Goal: Task Accomplishment & Management: Use online tool/utility

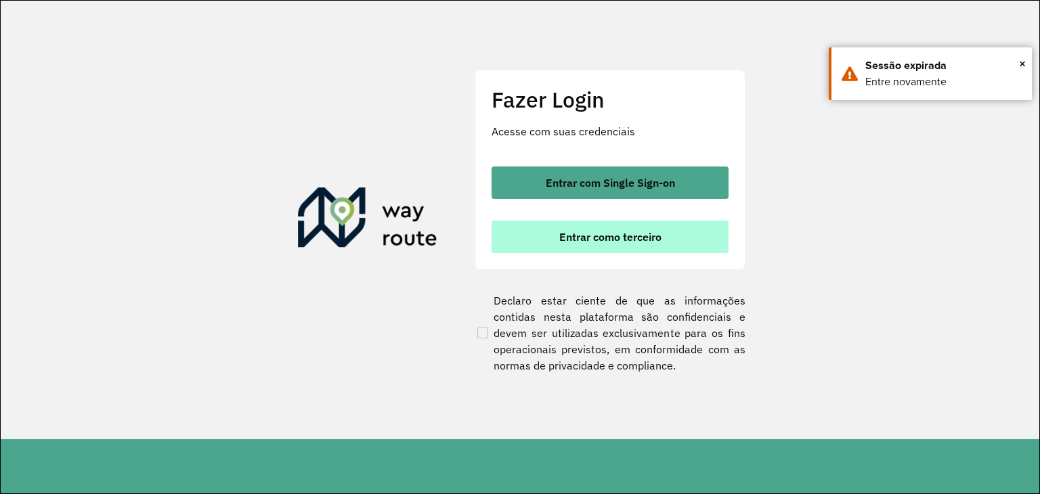
click at [630, 240] on span "Entrar como terceiro" at bounding box center [610, 237] width 102 height 11
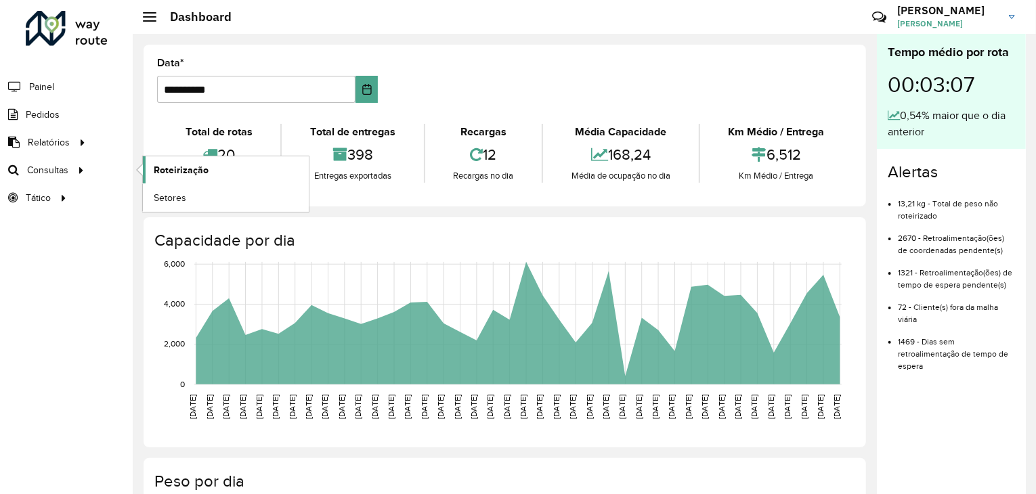
click at [186, 177] on link "Roteirização" at bounding box center [226, 169] width 166 height 27
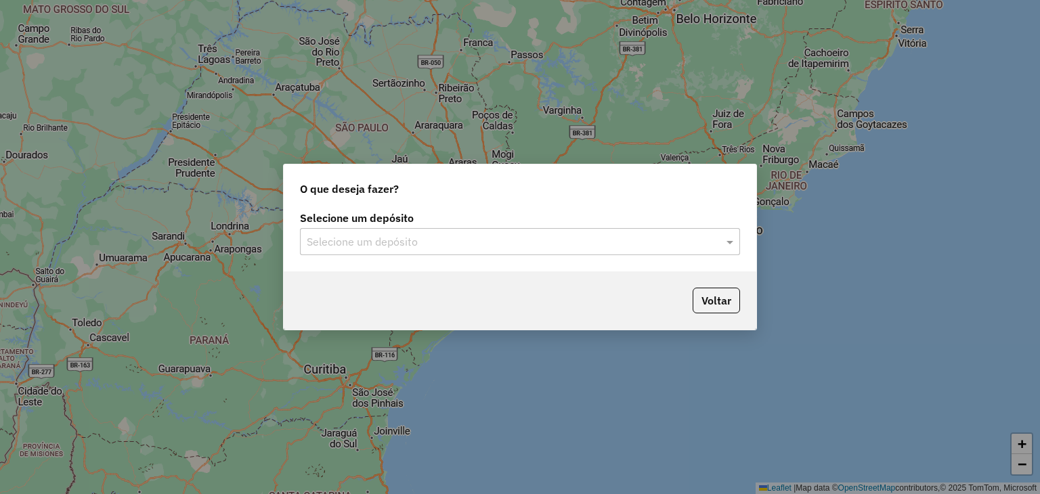
click at [471, 257] on div "Selecione um depósito Selecione um depósito" at bounding box center [520, 240] width 473 height 64
click at [471, 244] on input "text" at bounding box center [507, 242] width 400 height 16
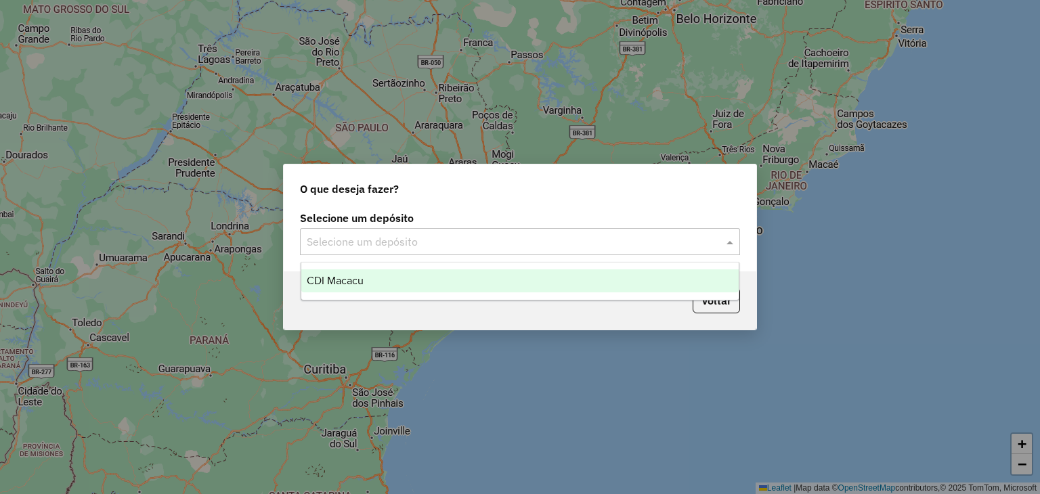
click at [392, 283] on div "CDI Macacu" at bounding box center [520, 281] width 438 height 23
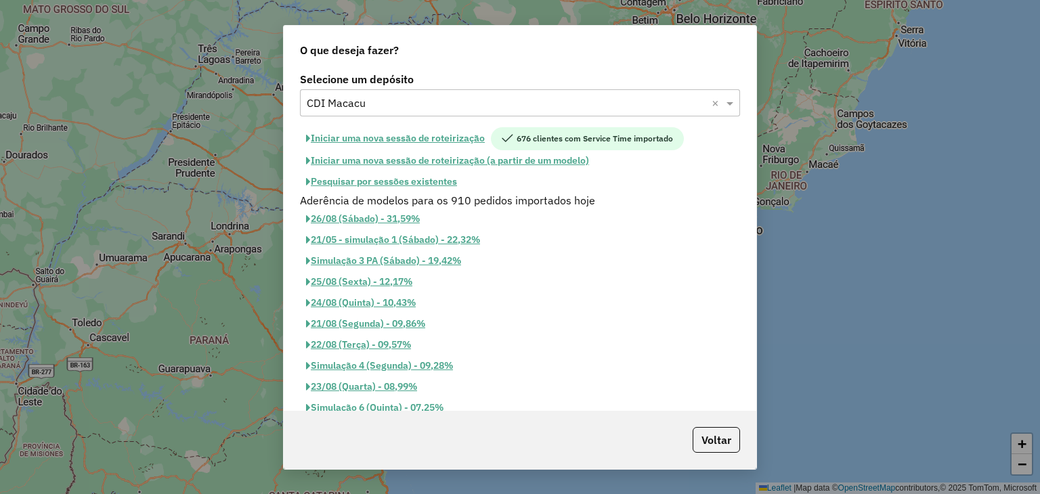
click at [406, 174] on button "Pesquisar por sessões existentes" at bounding box center [381, 181] width 163 height 21
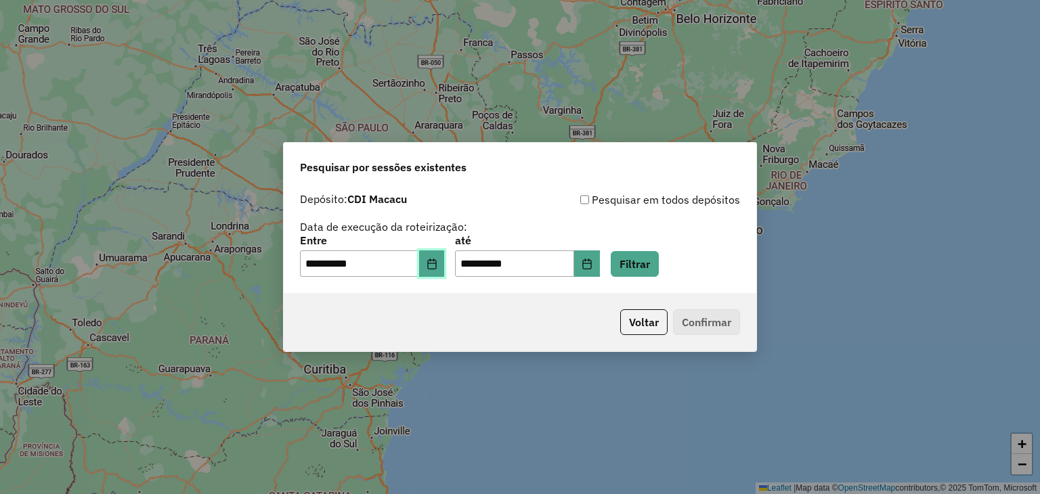
click at [445, 266] on button "Choose Date" at bounding box center [432, 264] width 26 height 27
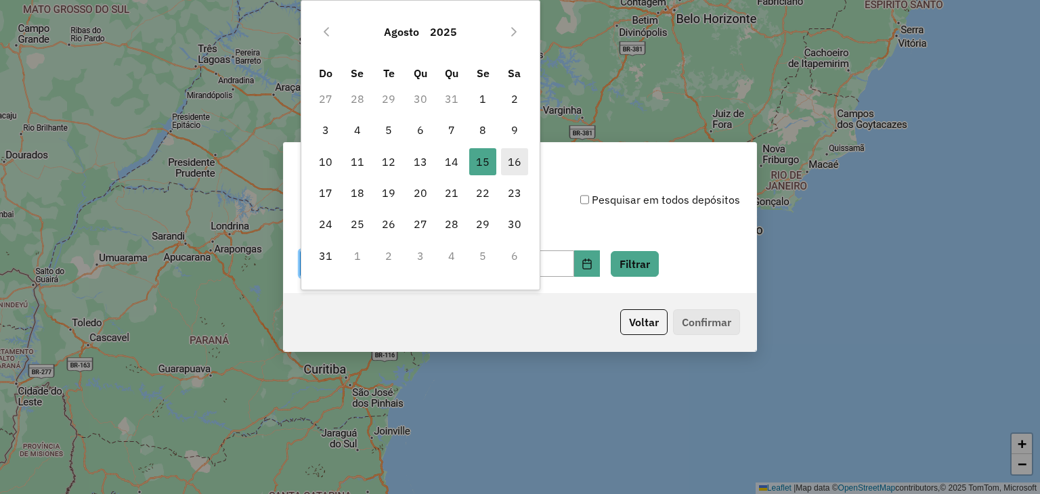
click at [520, 160] on span "16" at bounding box center [514, 161] width 27 height 27
type input "**********"
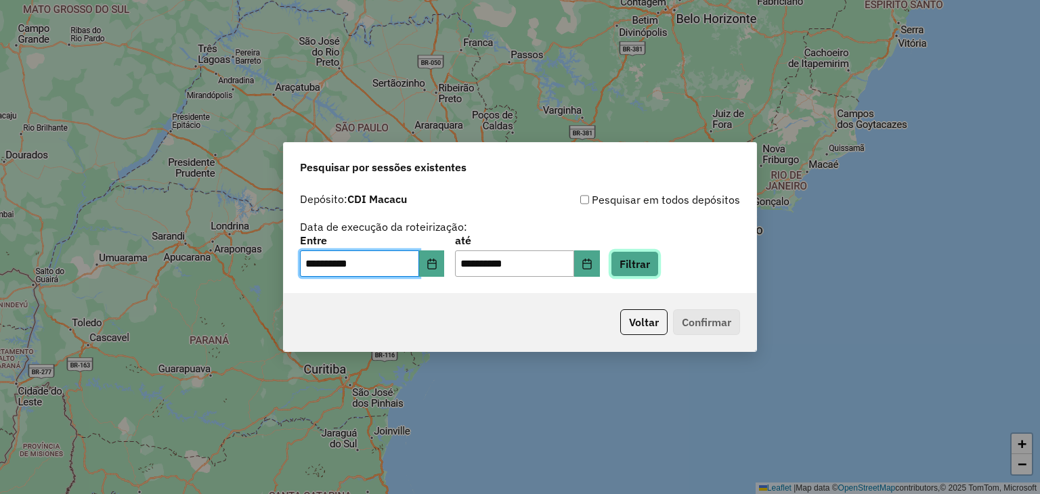
click at [646, 263] on button "Filtrar" at bounding box center [635, 264] width 48 height 26
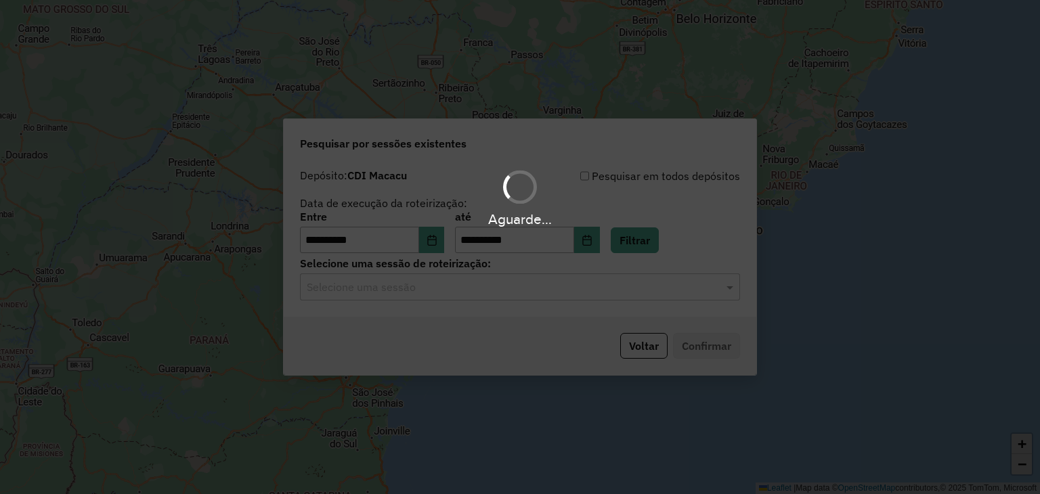
click at [437, 293] on div "Aguarde..." at bounding box center [520, 247] width 1040 height 494
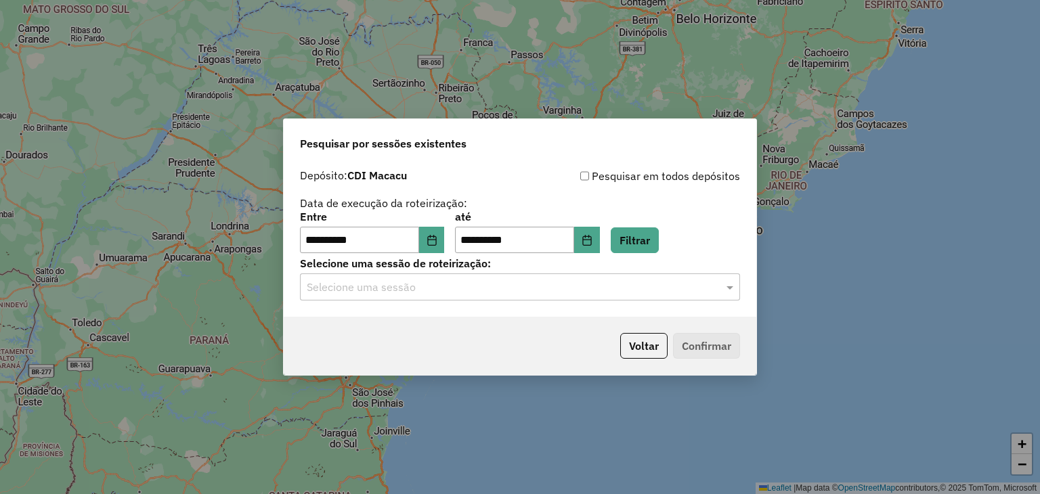
click at [437, 293] on input "text" at bounding box center [507, 288] width 400 height 16
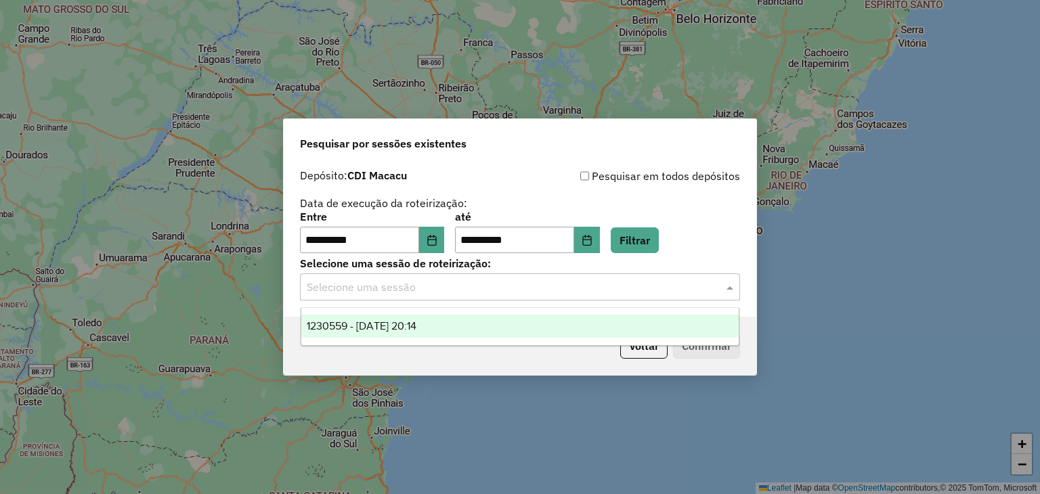
click at [444, 325] on div "1230559 - 16/08/2025 20:14" at bounding box center [520, 326] width 438 height 23
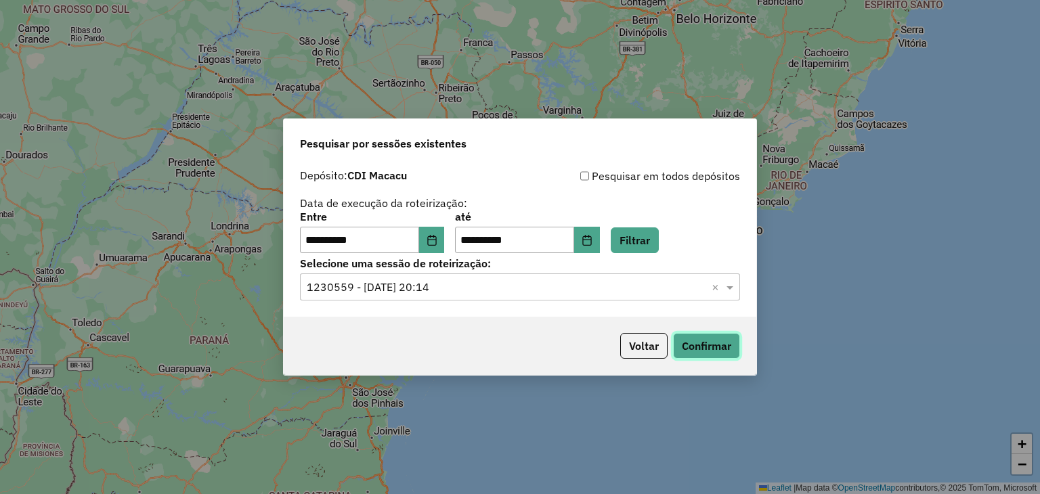
click at [686, 343] on button "Confirmar" at bounding box center [706, 346] width 67 height 26
click at [706, 358] on button "Confirmar" at bounding box center [706, 346] width 67 height 26
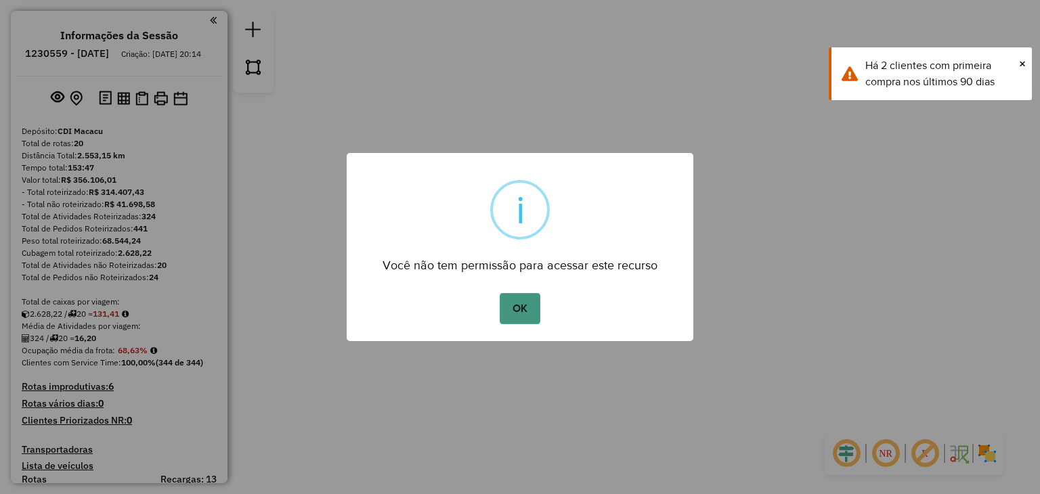
click at [531, 315] on button "OK" at bounding box center [520, 308] width 40 height 31
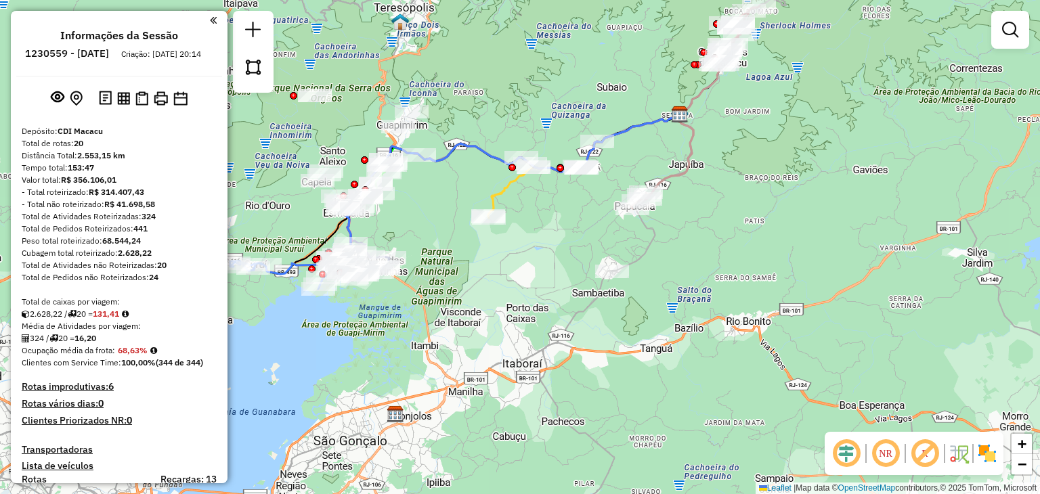
drag, startPoint x: 387, startPoint y: 383, endPoint x: 426, endPoint y: 391, distance: 40.1
click at [426, 391] on div "Janela de atendimento Grade de atendimento Capacidade Transportadoras Veículos …" at bounding box center [520, 247] width 1040 height 494
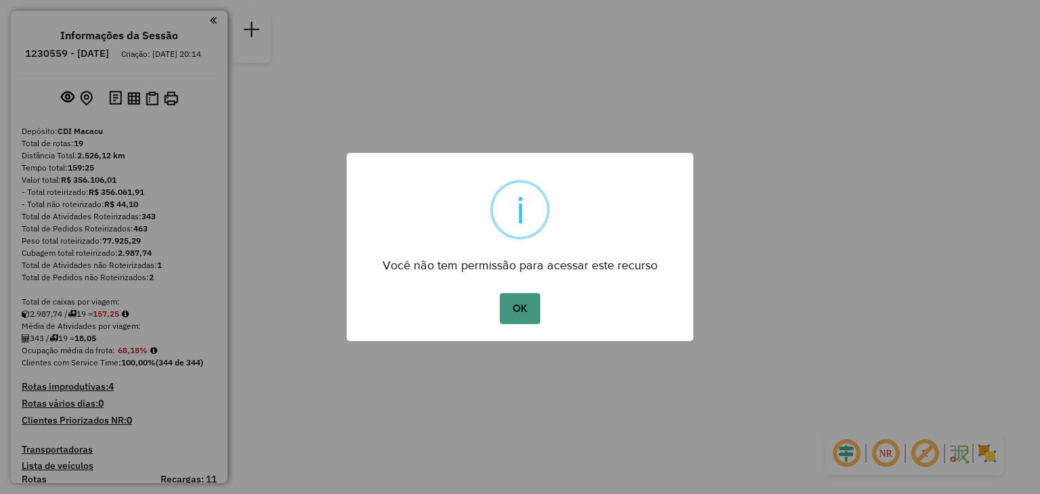
click at [523, 318] on button "OK" at bounding box center [520, 308] width 40 height 31
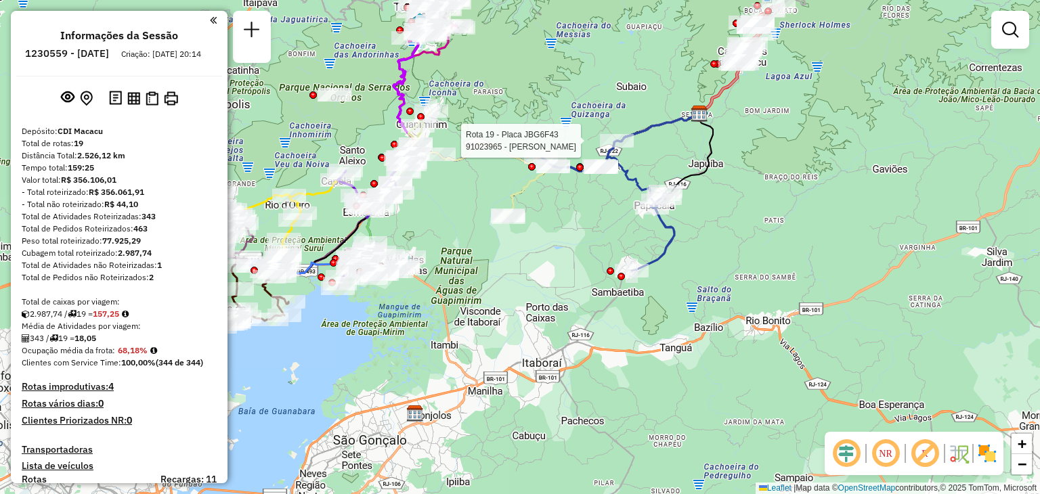
select select "**********"
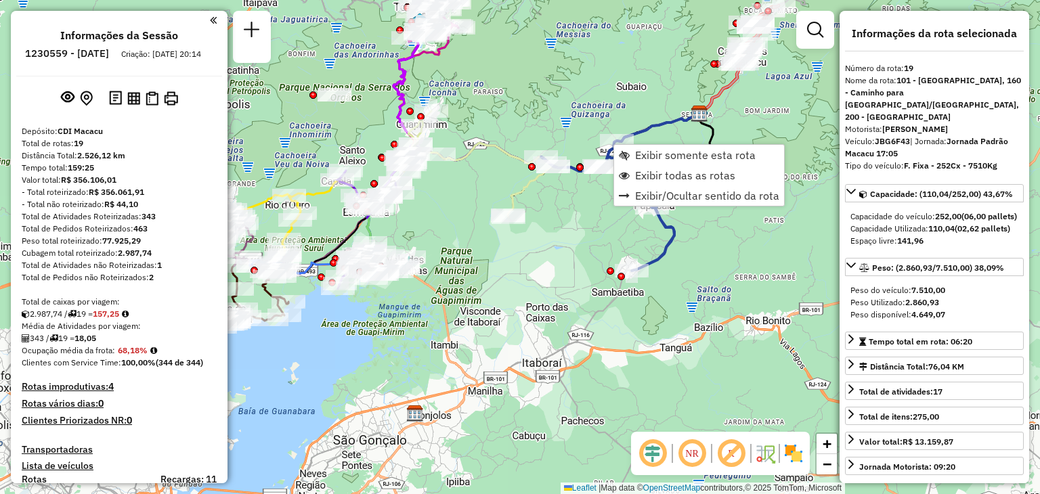
scroll to position [1720, 0]
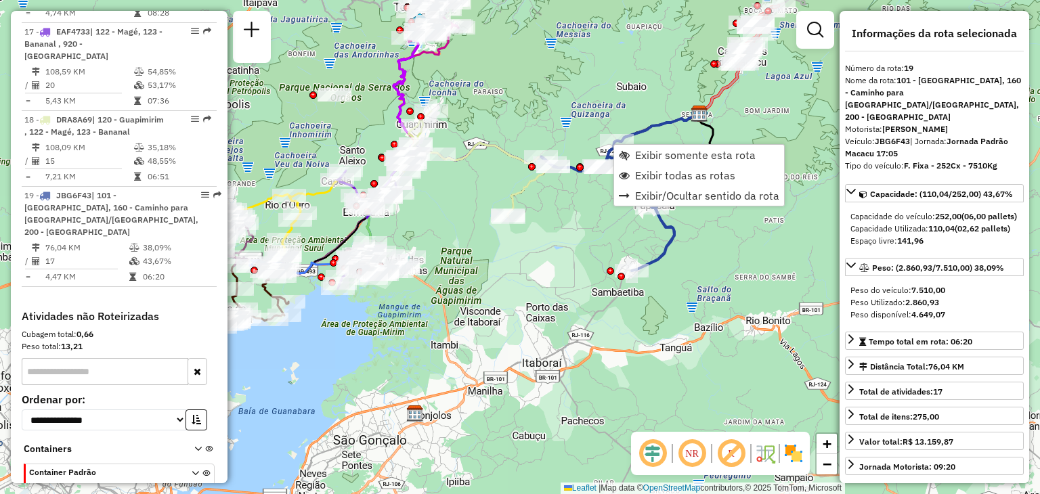
click at [769, 115] on div "Janela de atendimento Grade de atendimento Capacidade Transportadoras Veículos …" at bounding box center [520, 247] width 1040 height 494
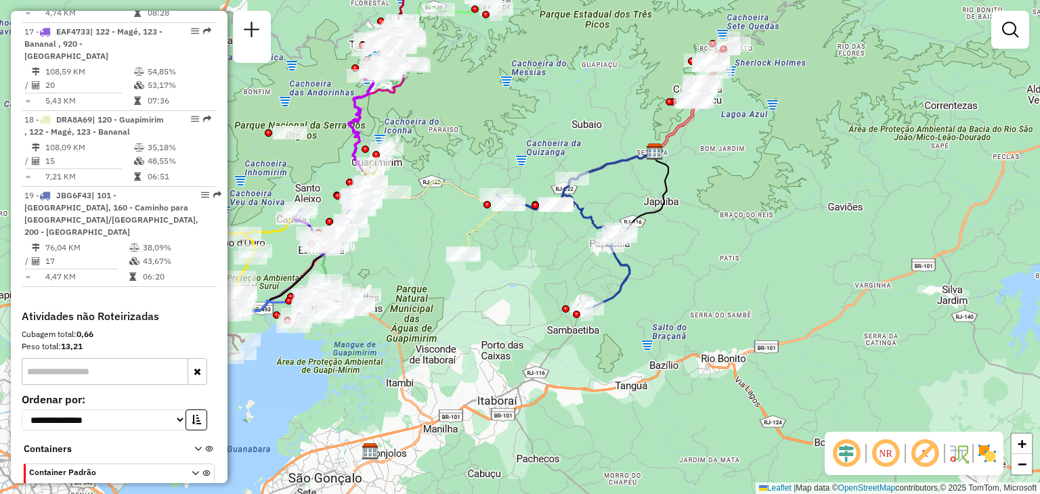
drag, startPoint x: 784, startPoint y: 95, endPoint x: 721, endPoint y: 160, distance: 91.0
click at [721, 158] on div "Janela de atendimento Grade de atendimento Capacidade Transportadoras Veículos …" at bounding box center [520, 247] width 1040 height 494
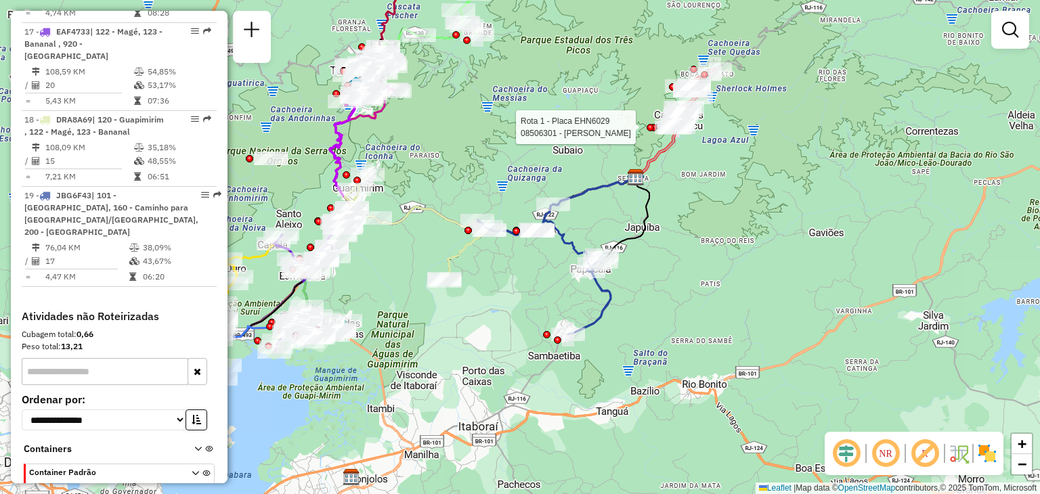
select select "**********"
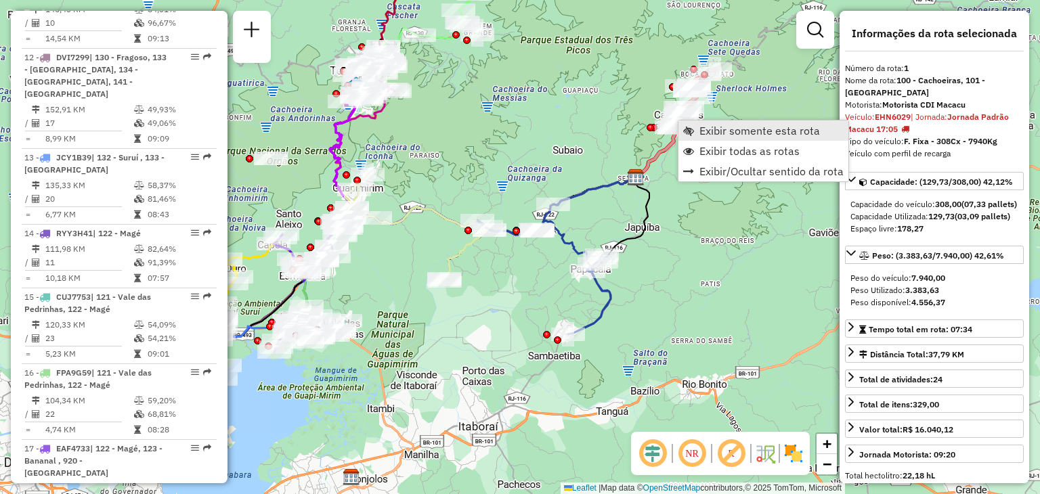
scroll to position [531, 0]
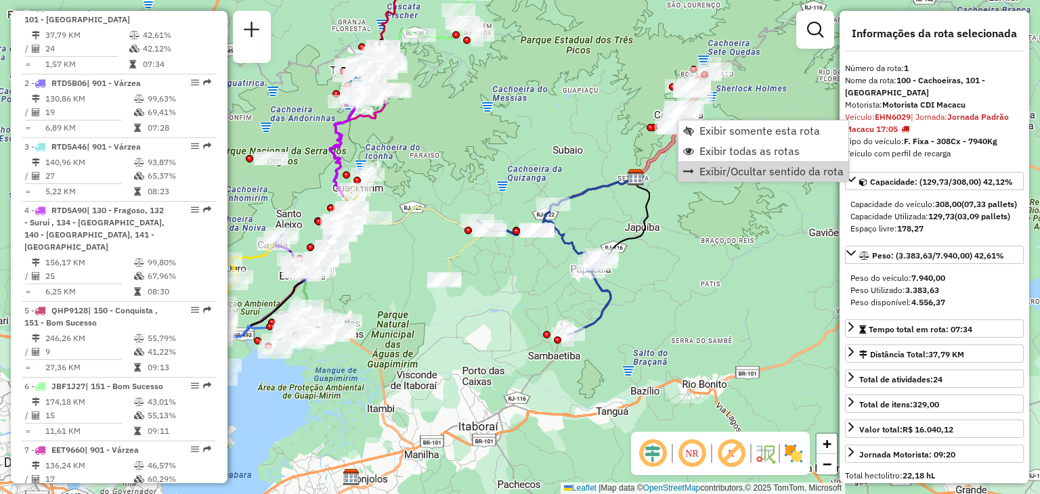
click at [658, 296] on div "Janela de atendimento Grade de atendimento Capacidade Transportadoras Veículos …" at bounding box center [520, 247] width 1040 height 494
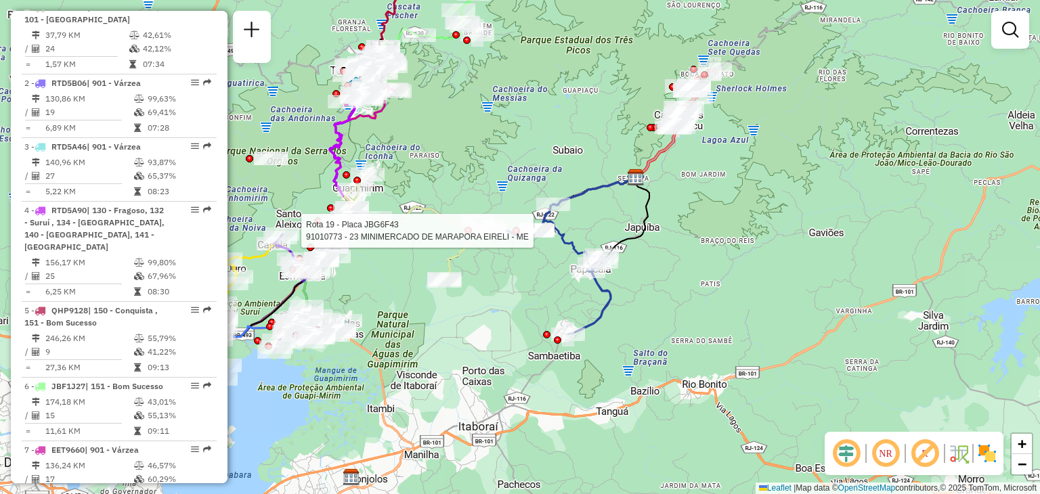
select select "**********"
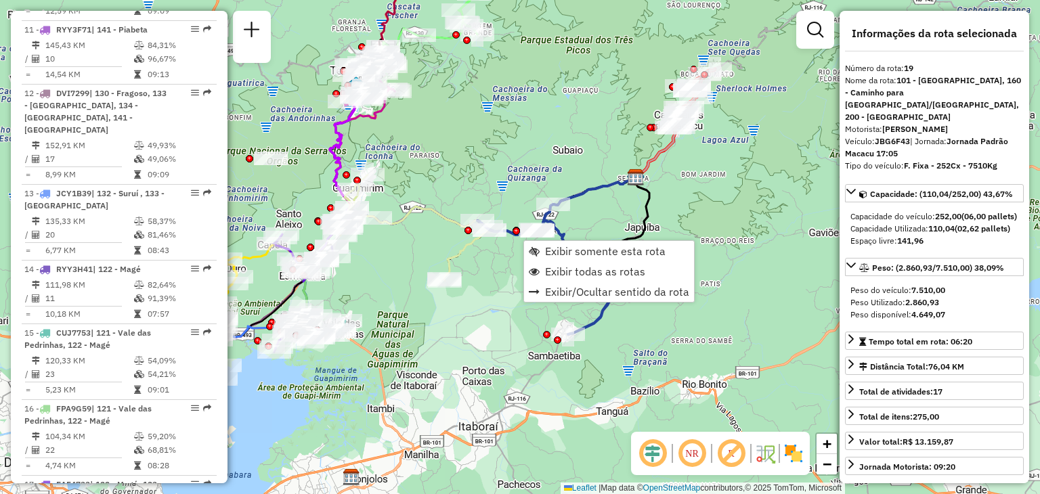
scroll to position [1720, 0]
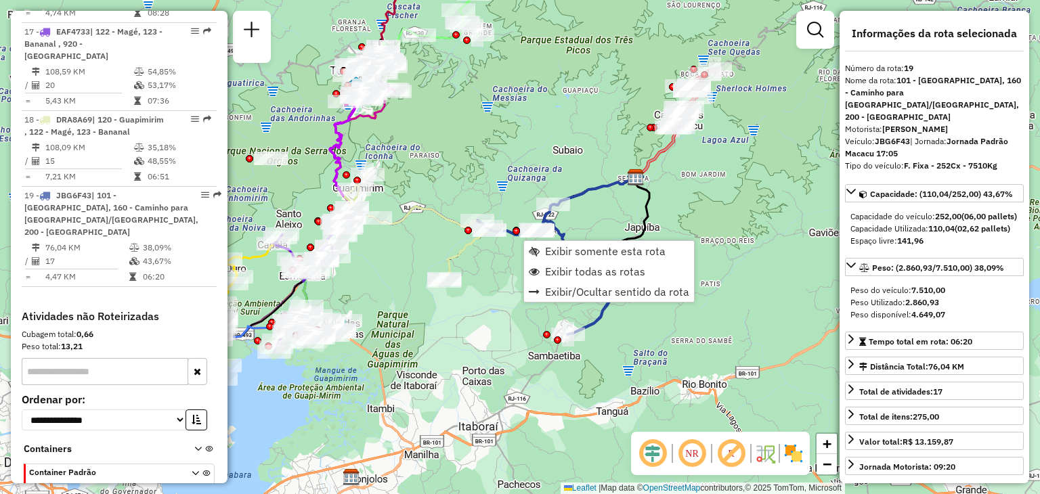
click at [433, 365] on div "Janela de atendimento Grade de atendimento Capacidade Transportadoras Veículos …" at bounding box center [520, 247] width 1040 height 494
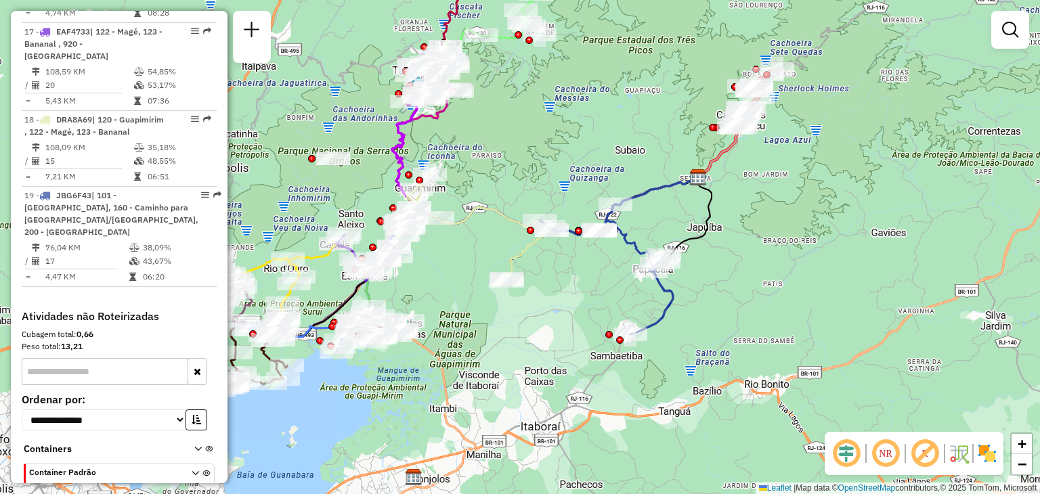
drag, startPoint x: 423, startPoint y: 375, endPoint x: 649, endPoint y: 347, distance: 227.9
click at [646, 347] on div "Janela de atendimento Grade de atendimento Capacidade Transportadoras Veículos …" at bounding box center [520, 247] width 1040 height 494
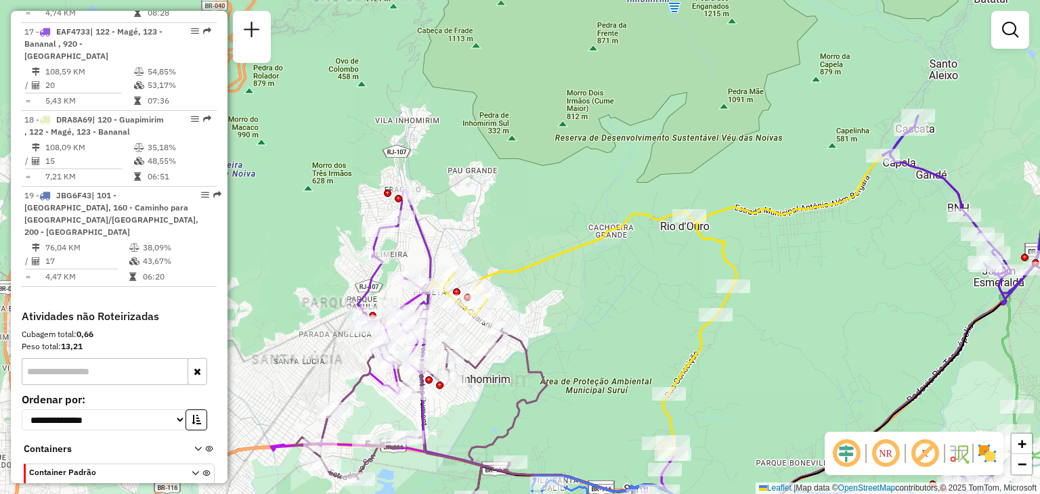
select select "**********"
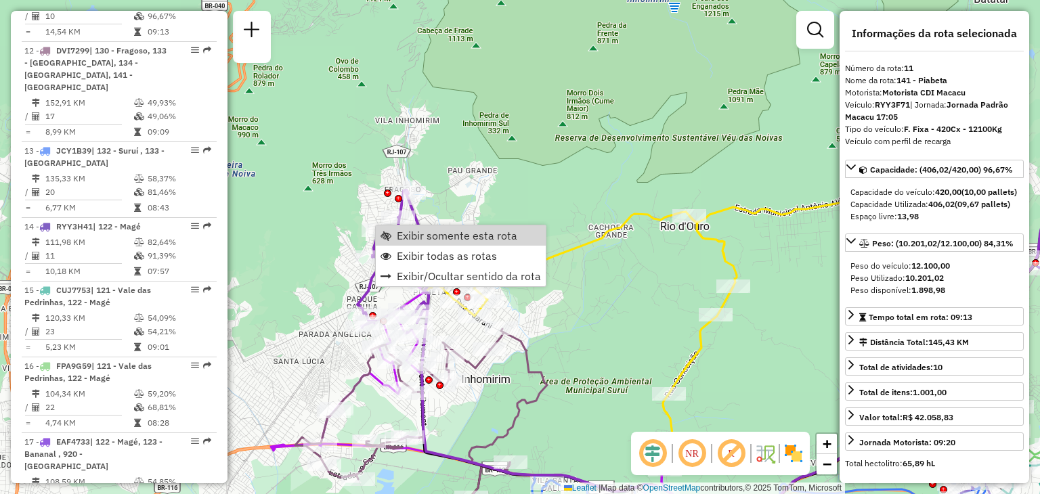
scroll to position [1264, 0]
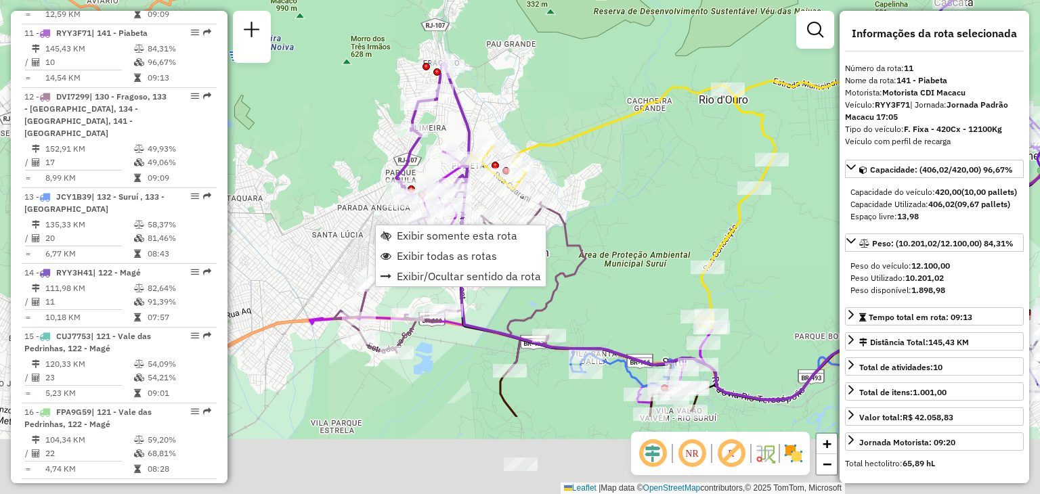
drag, startPoint x: 649, startPoint y: 234, endPoint x: 690, endPoint y: 105, distance: 135.1
click at [690, 105] on div "Janela de atendimento Grade de atendimento Capacidade Transportadoras Veículos …" at bounding box center [520, 247] width 1040 height 494
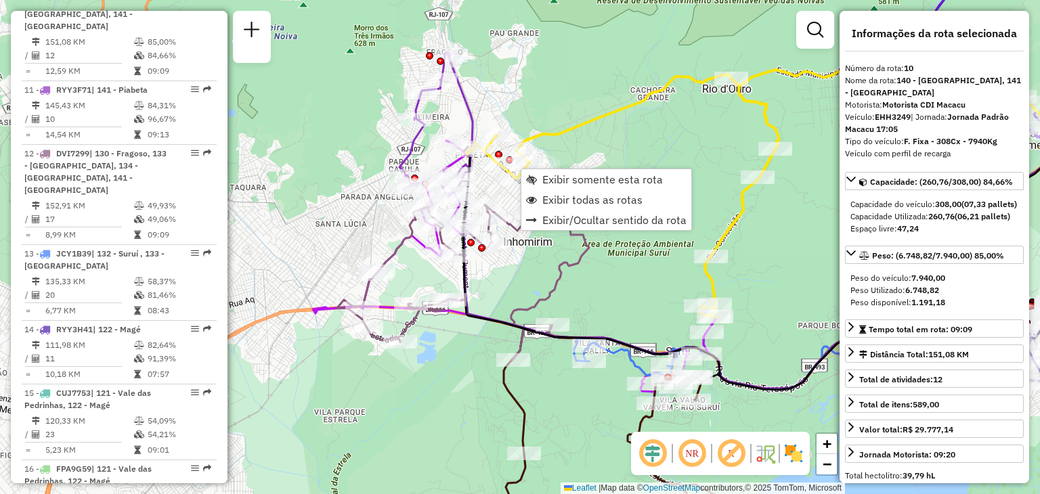
scroll to position [1188, 0]
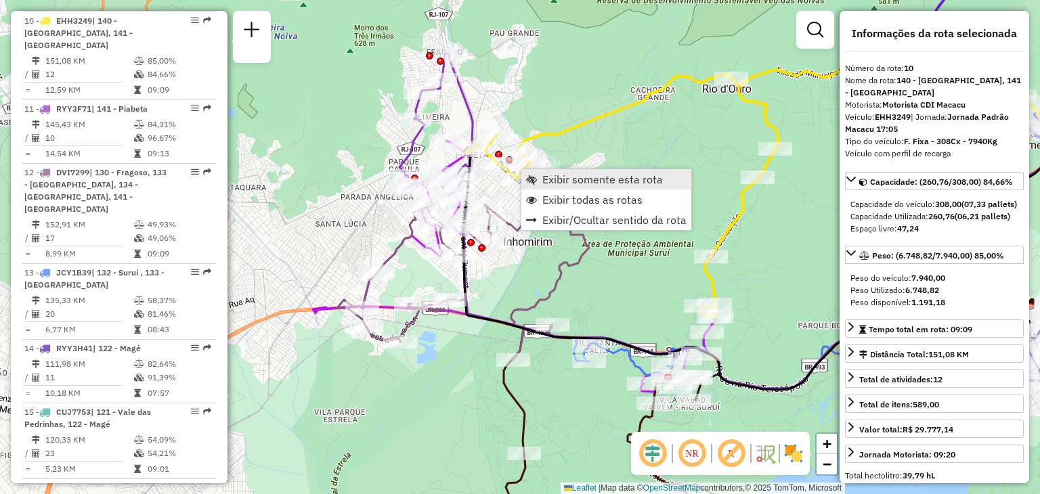
click at [544, 174] on span "Exibir somente esta rota" at bounding box center [602, 179] width 121 height 11
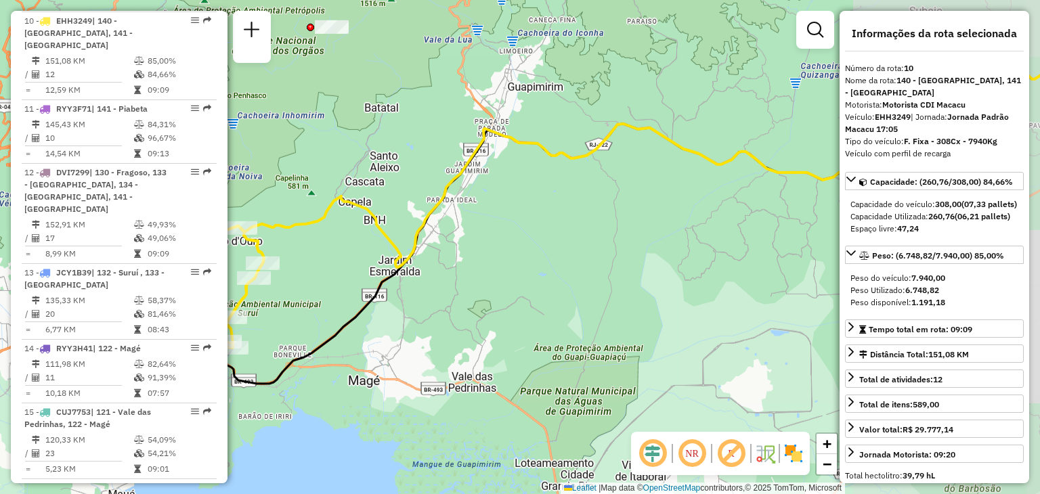
drag, startPoint x: 496, startPoint y: 243, endPoint x: 584, endPoint y: 198, distance: 98.4
click at [673, 174] on div "Janela de atendimento Grade de atendimento Capacidade Transportadoras Veículos …" at bounding box center [520, 247] width 1040 height 494
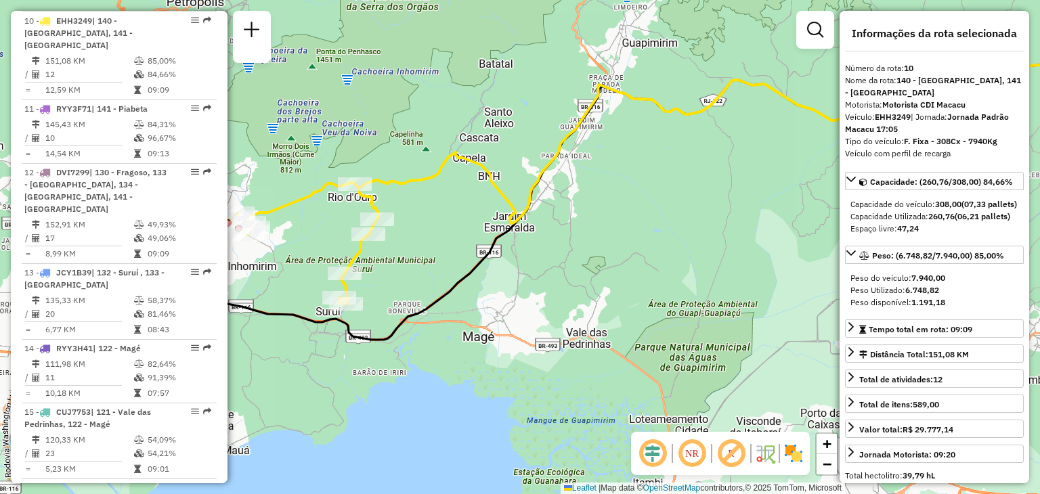
drag, startPoint x: 538, startPoint y: 232, endPoint x: 620, endPoint y: 223, distance: 82.4
click at [626, 223] on icon at bounding box center [682, 185] width 923 height 309
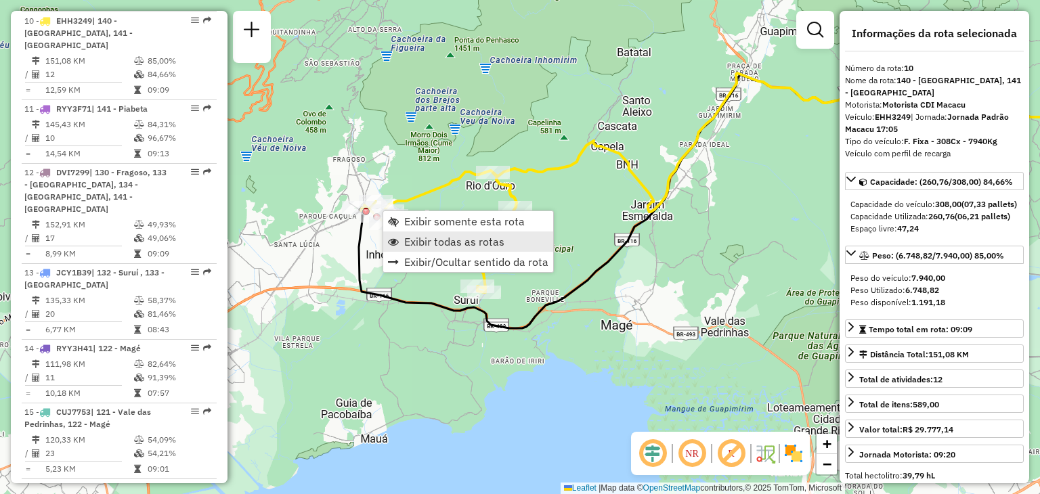
click at [419, 239] on span "Exibir todas as rotas" at bounding box center [454, 241] width 100 height 11
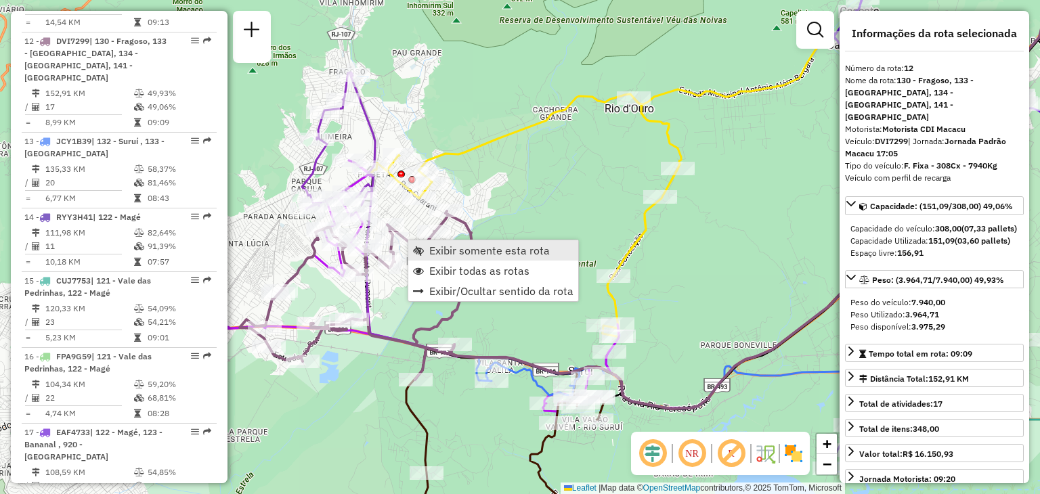
scroll to position [1327, 0]
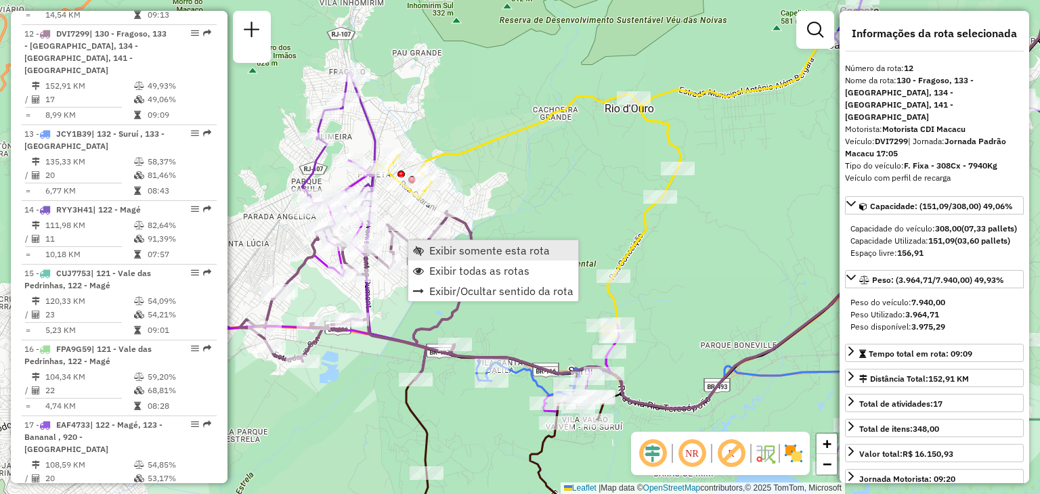
click at [435, 245] on span "Exibir somente esta rota" at bounding box center [489, 250] width 121 height 11
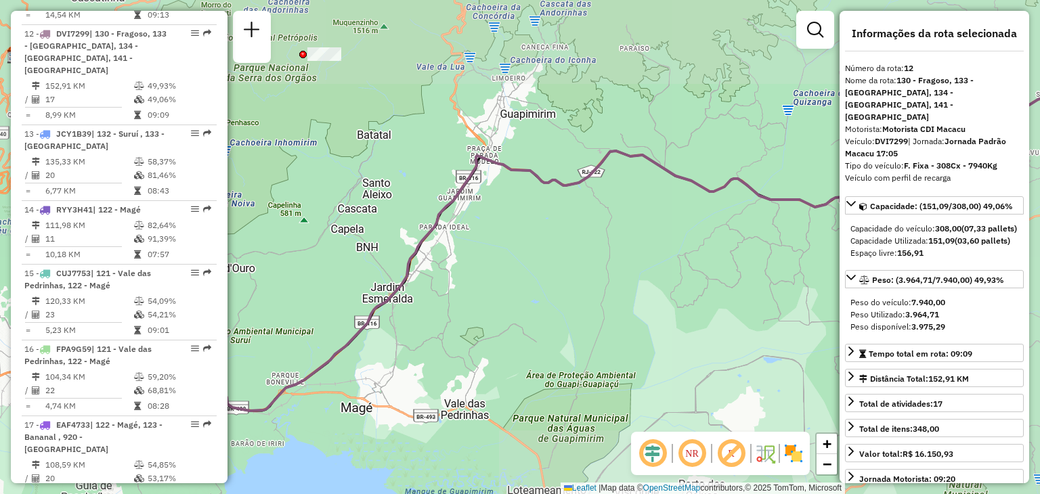
drag, startPoint x: 429, startPoint y: 320, endPoint x: 668, endPoint y: 233, distance: 254.3
click at [668, 233] on div "Janela de atendimento Grade de atendimento Capacidade Transportadoras Veículos …" at bounding box center [520, 247] width 1040 height 494
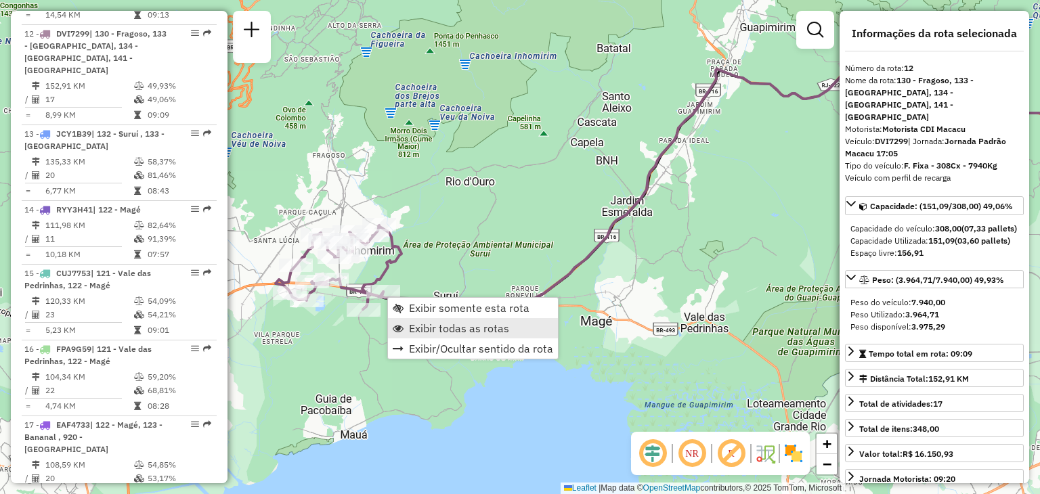
click at [441, 334] on span "Exibir todas as rotas" at bounding box center [459, 328] width 100 height 11
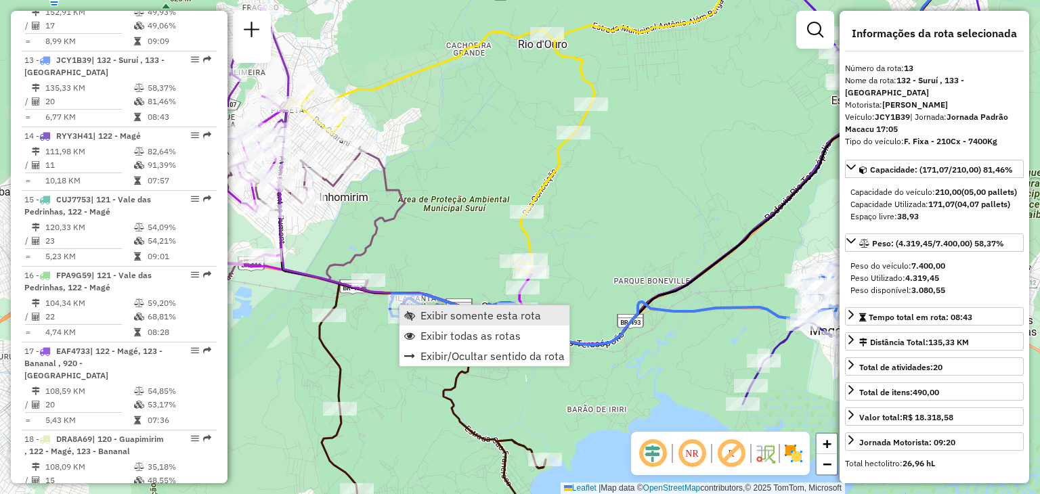
scroll to position [1414, 0]
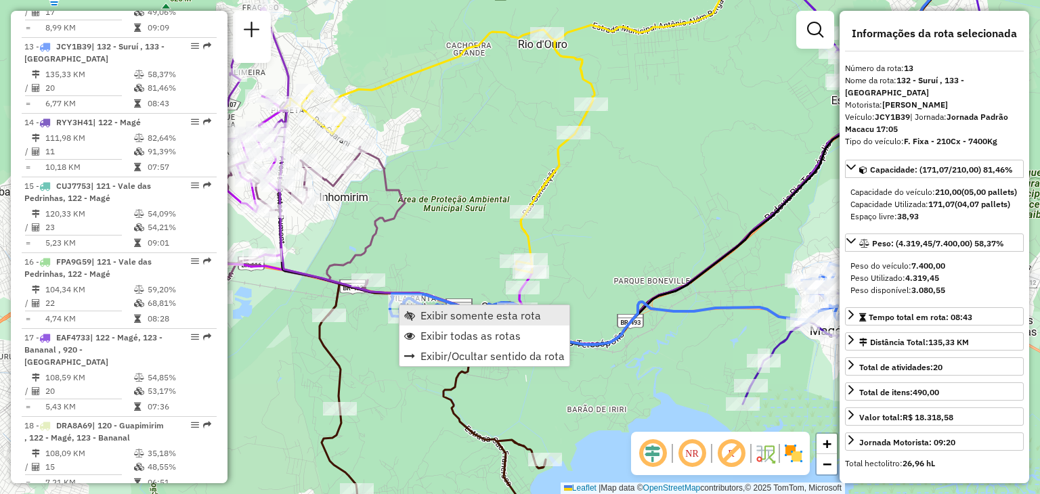
click at [433, 312] on span "Exibir somente esta rota" at bounding box center [481, 315] width 121 height 11
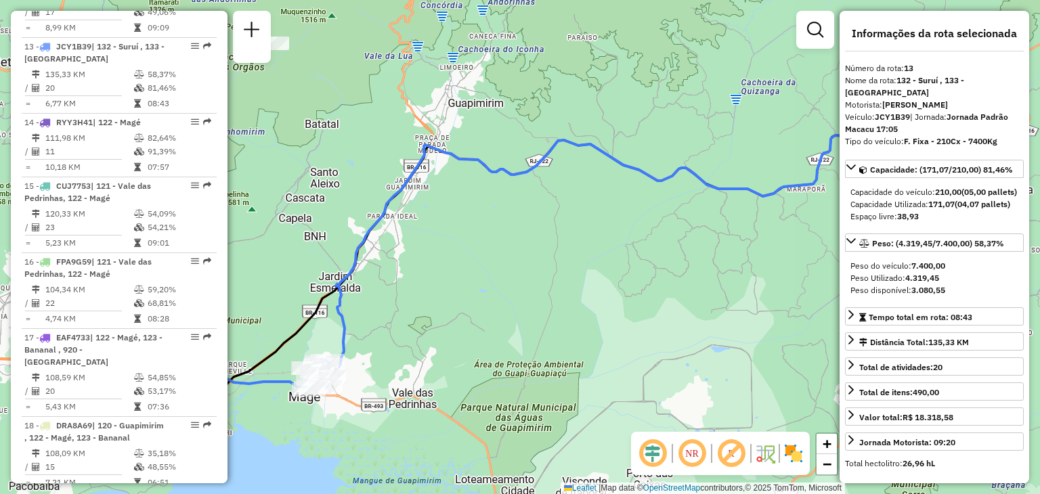
drag, startPoint x: 418, startPoint y: 364, endPoint x: 666, endPoint y: 248, distance: 274.2
click at [664, 250] on div "Janela de atendimento Grade de atendimento Capacidade Transportadoras Veículos …" at bounding box center [520, 247] width 1040 height 494
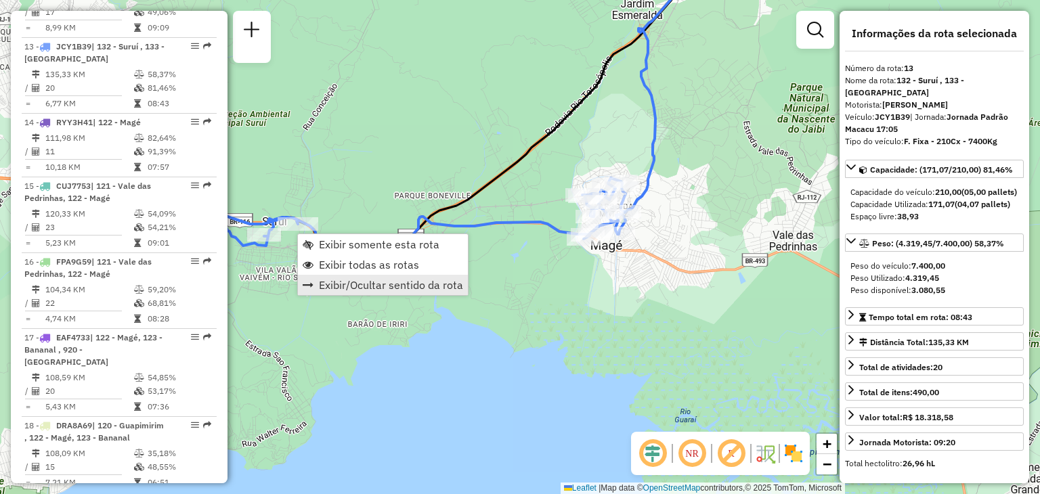
drag, startPoint x: 358, startPoint y: 267, endPoint x: 371, endPoint y: 284, distance: 21.7
click at [358, 267] on span "Exibir todas as rotas" at bounding box center [369, 264] width 100 height 11
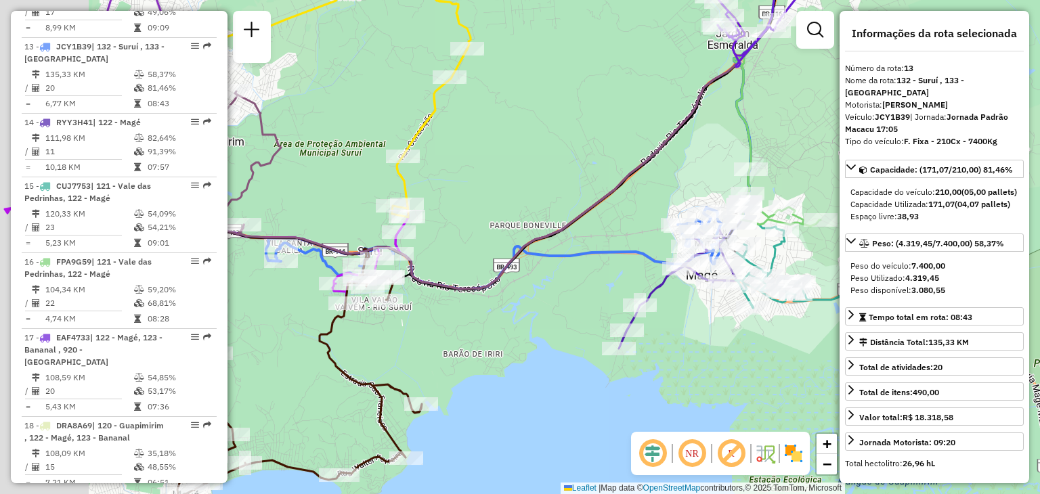
drag, startPoint x: 408, startPoint y: 330, endPoint x: 659, endPoint y: 337, distance: 251.4
click at [659, 337] on div "Janela de atendimento Grade de atendimento Capacidade Transportadoras Veículos …" at bounding box center [520, 247] width 1040 height 494
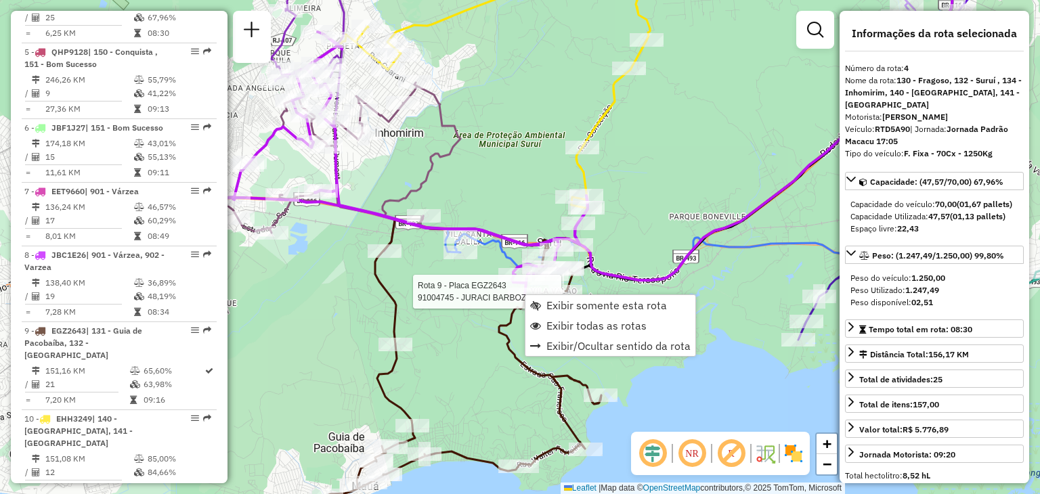
scroll to position [733, 0]
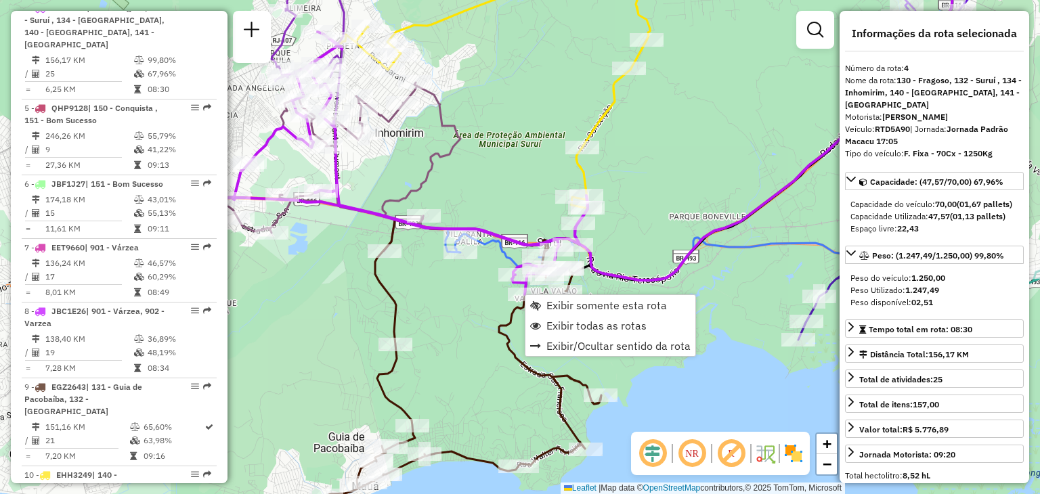
drag, startPoint x: 688, startPoint y: 230, endPoint x: 479, endPoint y: 189, distance: 213.3
click at [479, 189] on div "Janela de atendimento Grade de atendimento Capacidade Transportadoras Veículos …" at bounding box center [520, 247] width 1040 height 494
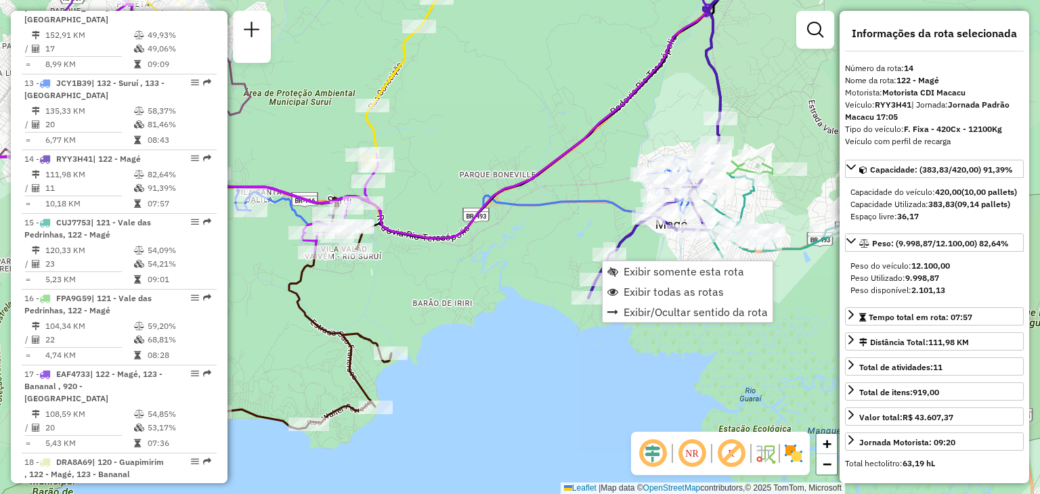
scroll to position [1490, 0]
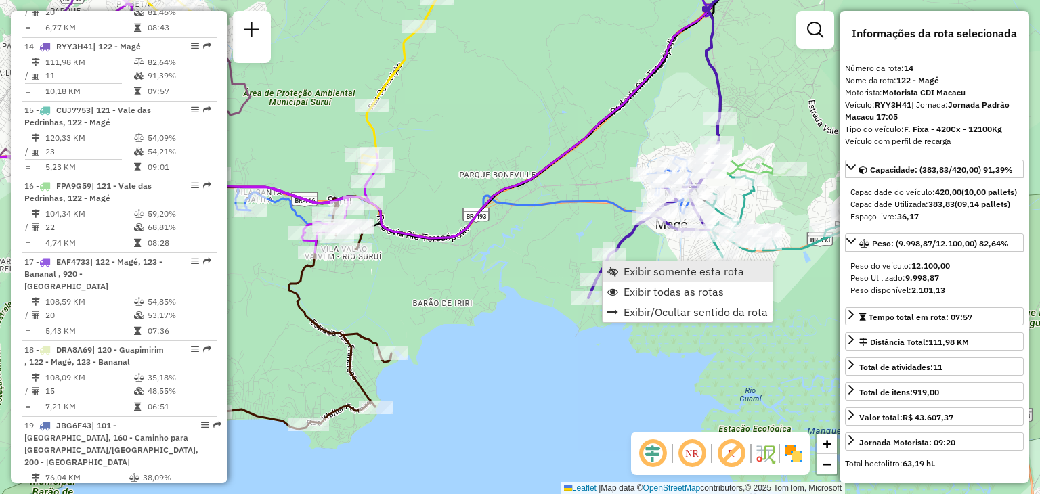
click at [617, 265] on link "Exibir somente esta rota" at bounding box center [688, 271] width 170 height 20
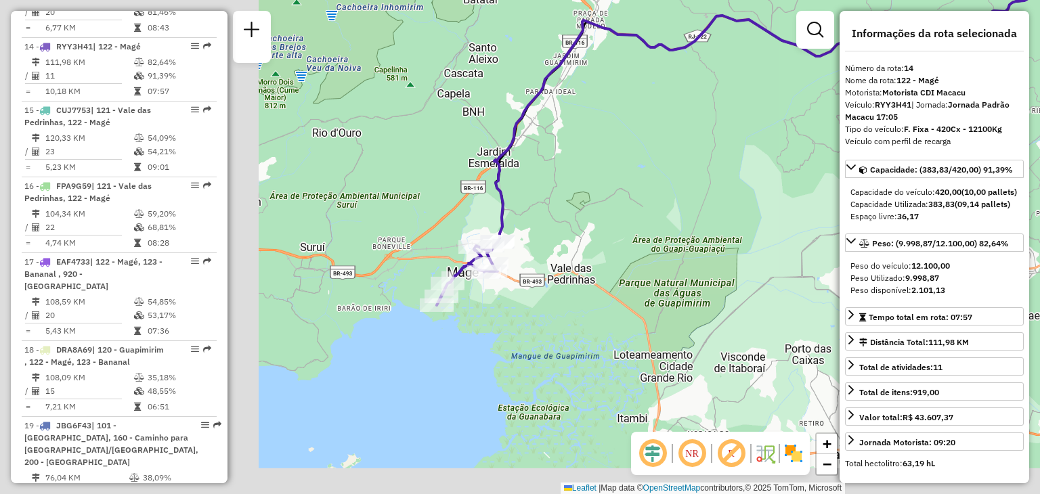
drag, startPoint x: 513, startPoint y: 319, endPoint x: 798, endPoint y: 198, distance: 308.9
click at [798, 198] on div "Janela de atendimento Grade de atendimento Capacidade Transportadoras Veículos …" at bounding box center [520, 247] width 1040 height 494
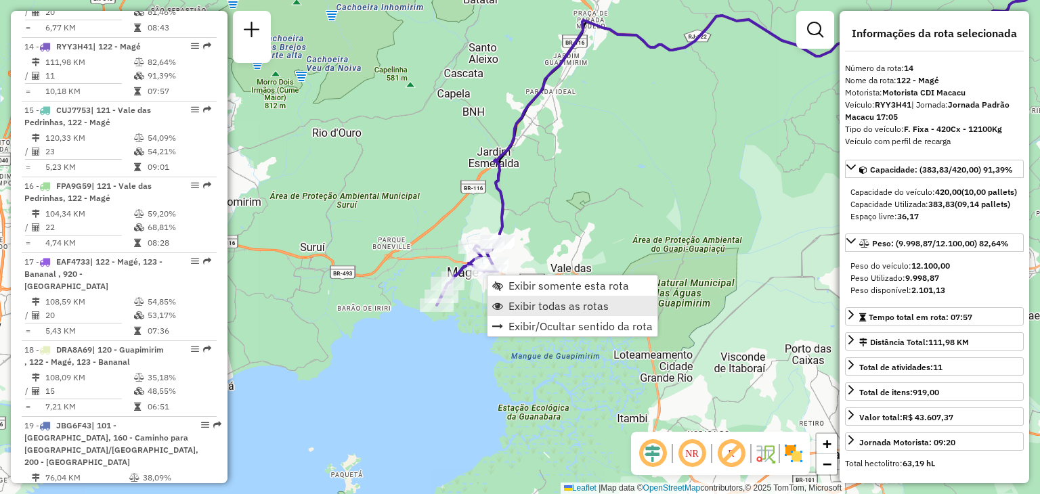
click at [504, 307] on link "Exibir todas as rotas" at bounding box center [573, 306] width 170 height 20
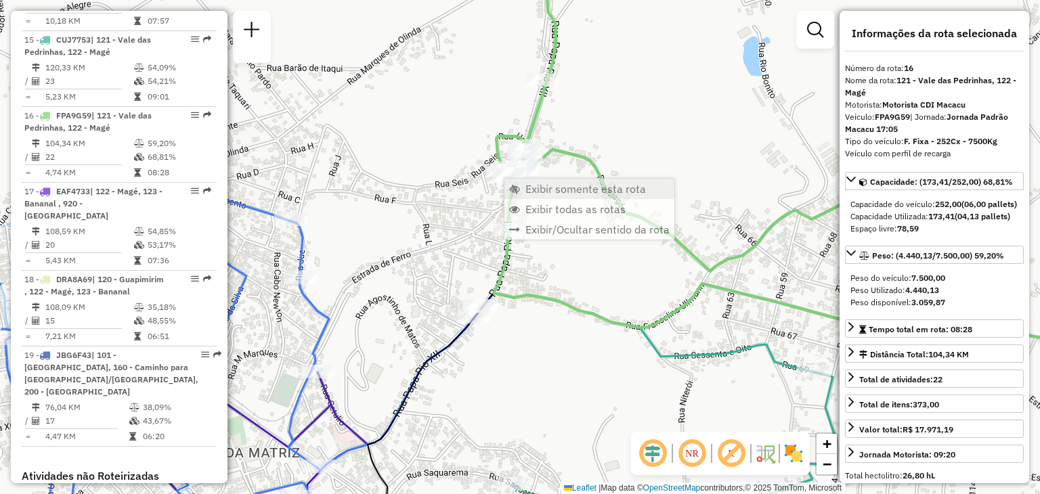
scroll to position [1630, 0]
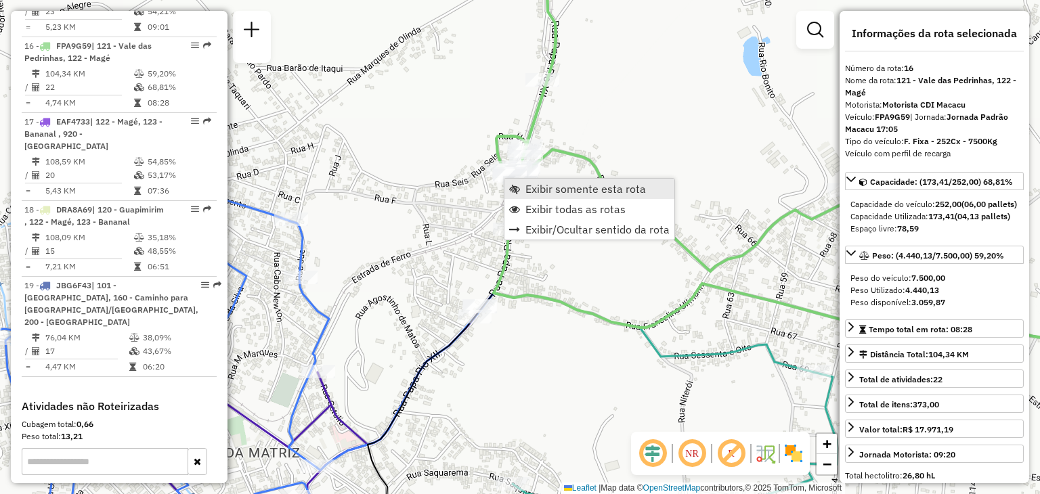
click at [524, 187] on link "Exibir somente esta rota" at bounding box center [590, 189] width 170 height 20
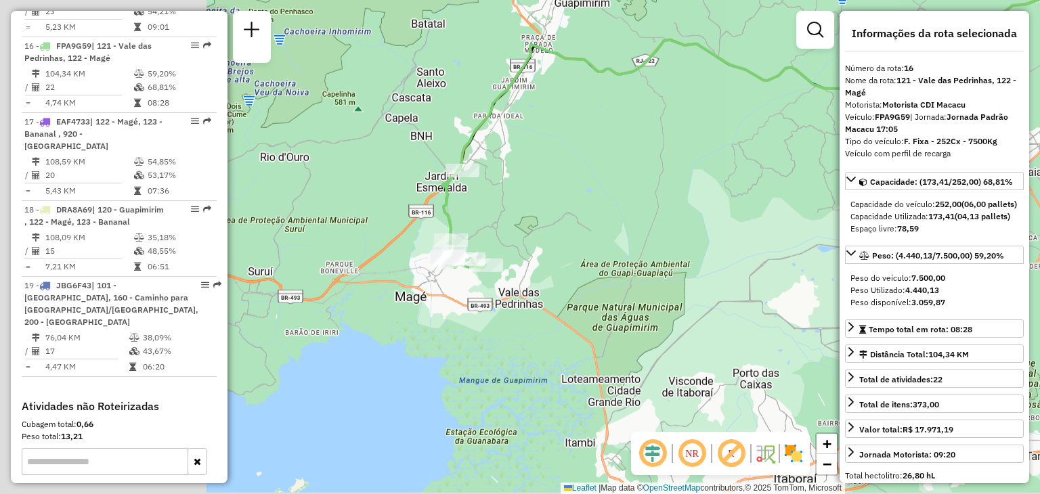
drag, startPoint x: 429, startPoint y: 286, endPoint x: 691, endPoint y: 158, distance: 292.6
click at [691, 158] on div "Janela de atendimento Grade de atendimento Capacidade Transportadoras Veículos …" at bounding box center [520, 247] width 1040 height 494
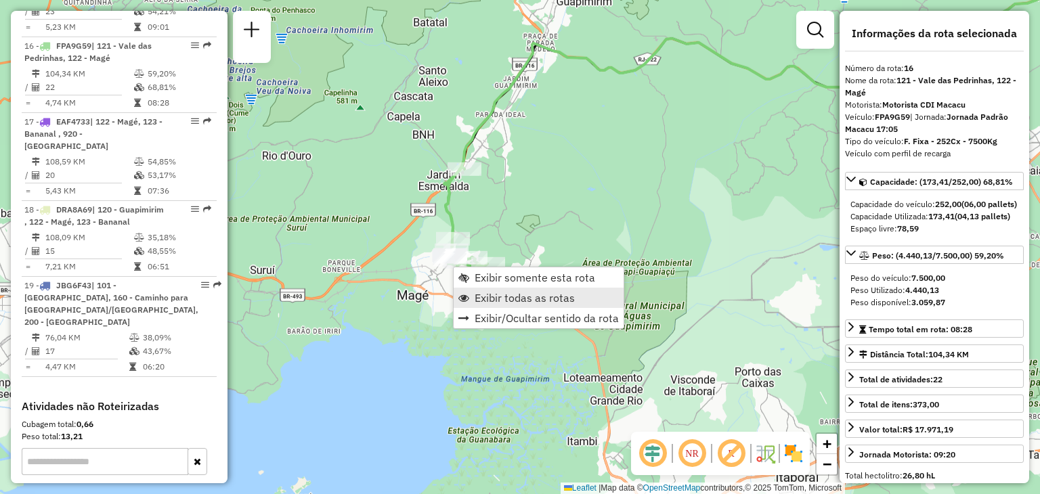
click at [482, 293] on span "Exibir todas as rotas" at bounding box center [525, 298] width 100 height 11
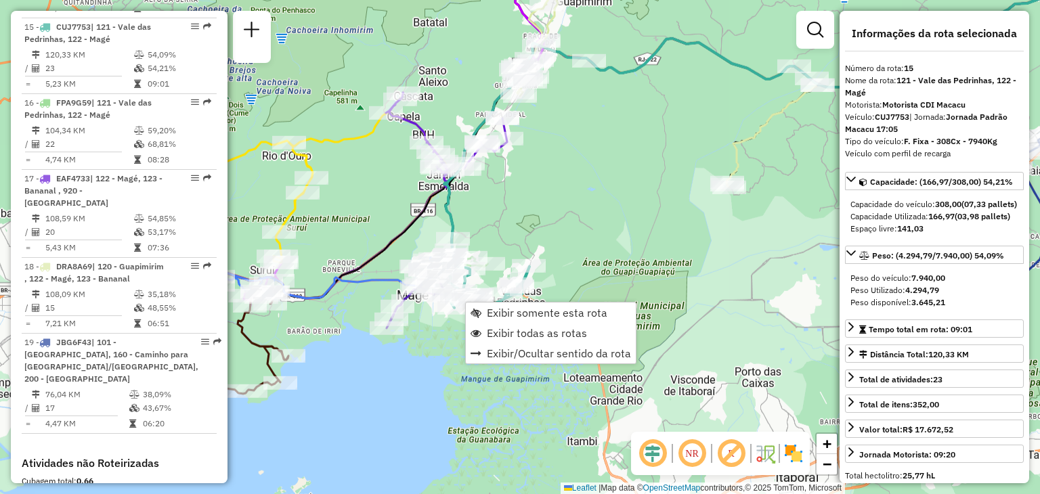
scroll to position [1554, 0]
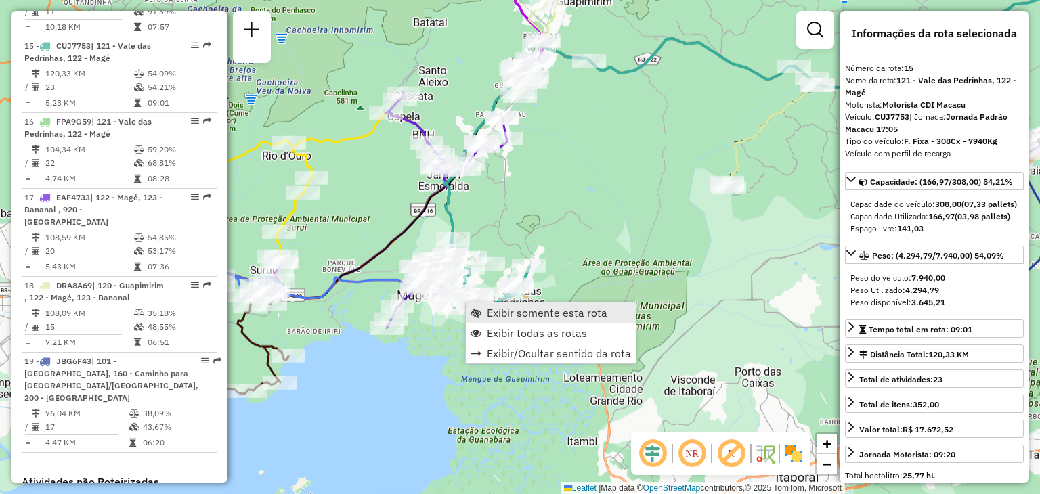
click at [507, 316] on span "Exibir somente esta rota" at bounding box center [547, 312] width 121 height 11
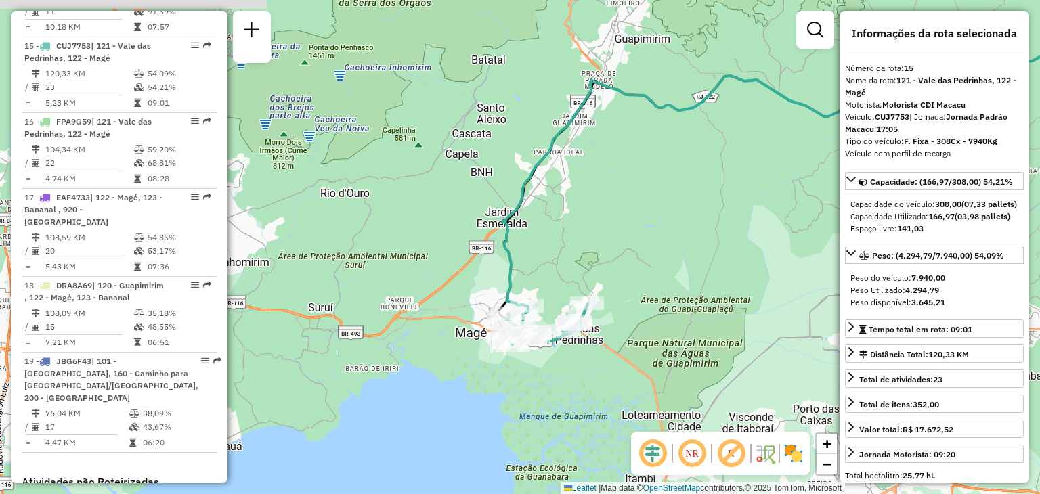
drag, startPoint x: 445, startPoint y: 341, endPoint x: 791, endPoint y: 251, distance: 357.6
click at [791, 251] on div "Janela de atendimento Grade de atendimento Capacidade Transportadoras Veículos …" at bounding box center [520, 247] width 1040 height 494
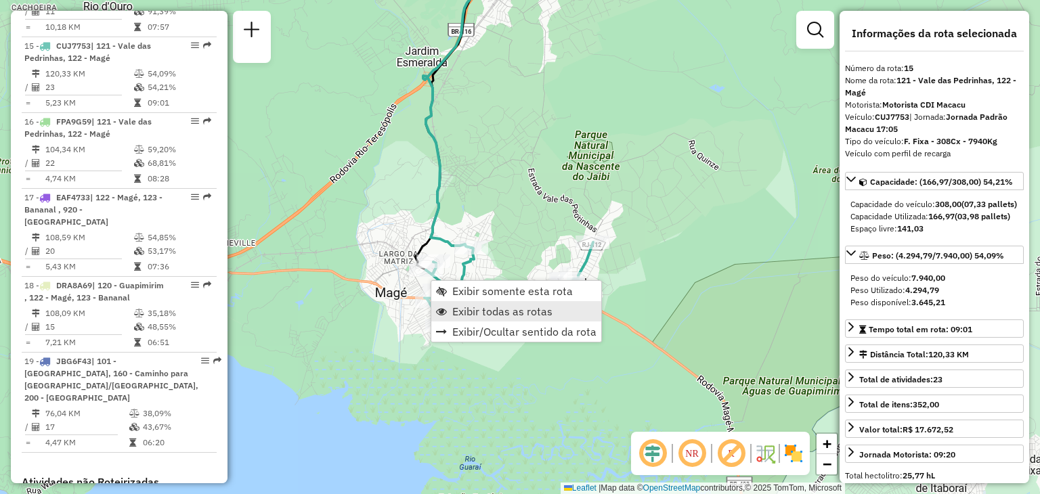
click at [491, 306] on span "Exibir todas as rotas" at bounding box center [502, 311] width 100 height 11
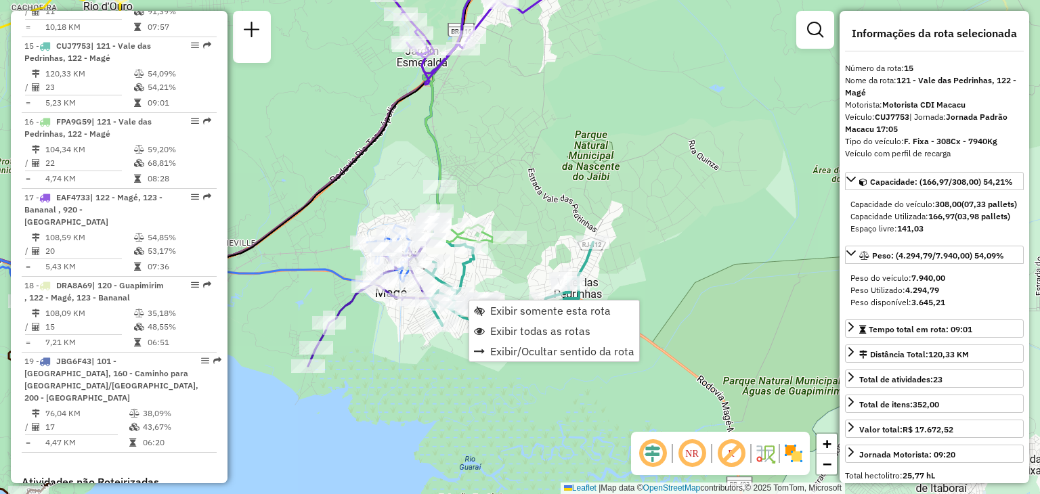
click at [547, 168] on div "Rota 15 - Placa CUJ7753 91012236 - [PERSON_NAME] DE SOUZ Rota 15 - Placa CUJ775…" at bounding box center [520, 247] width 1040 height 494
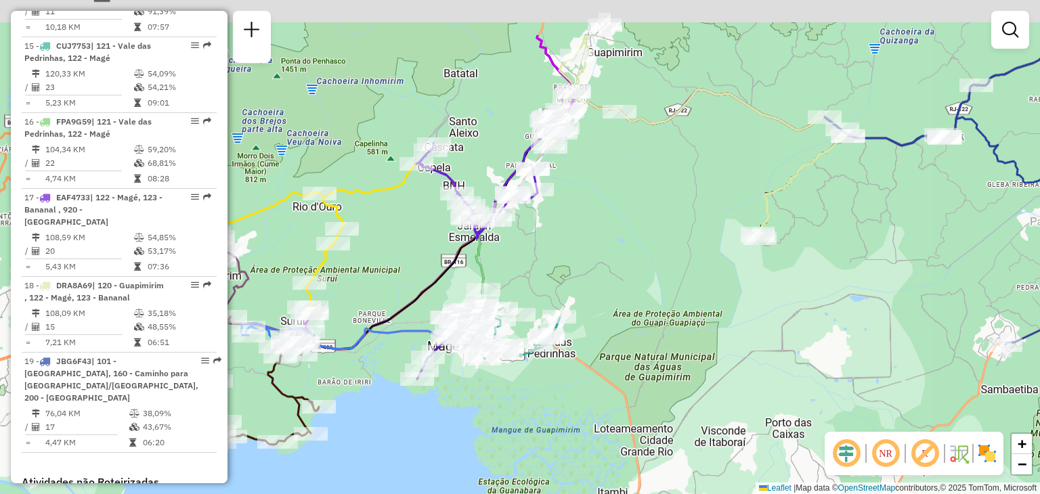
drag, startPoint x: 737, startPoint y: 131, endPoint x: 665, endPoint y: 223, distance: 117.3
click at [666, 223] on div "Janela de atendimento Grade de atendimento Capacidade Transportadoras Veículos …" at bounding box center [520, 247] width 1040 height 494
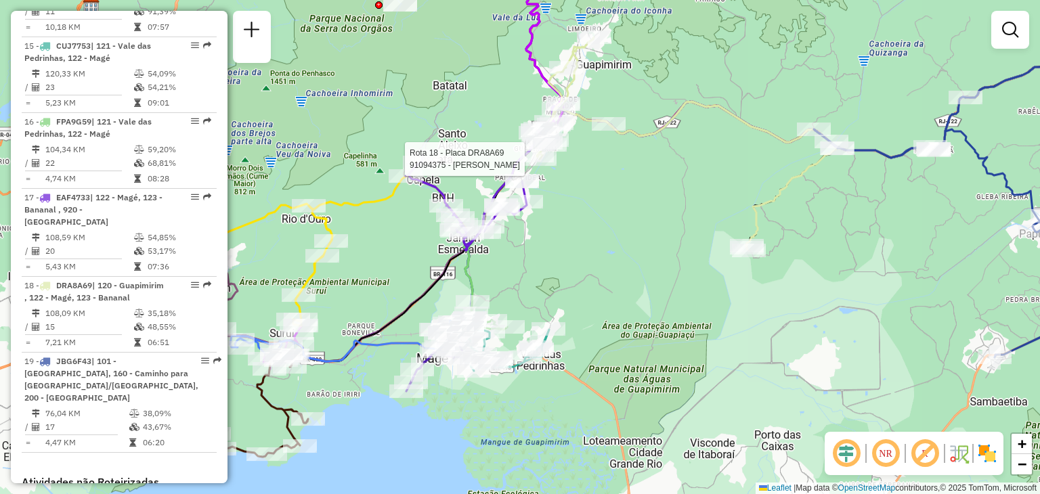
select select "**********"
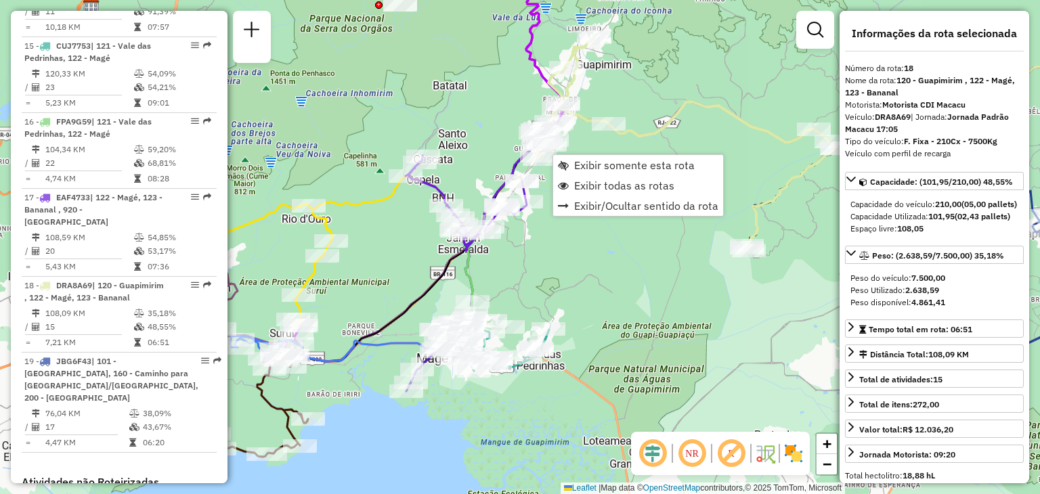
scroll to position [1720, 0]
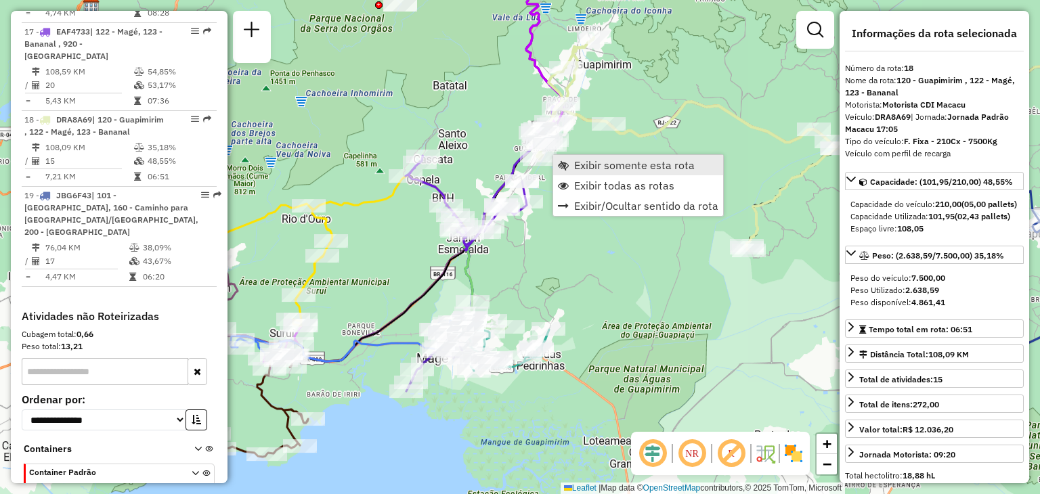
click at [585, 163] on span "Exibir somente esta rota" at bounding box center [634, 165] width 121 height 11
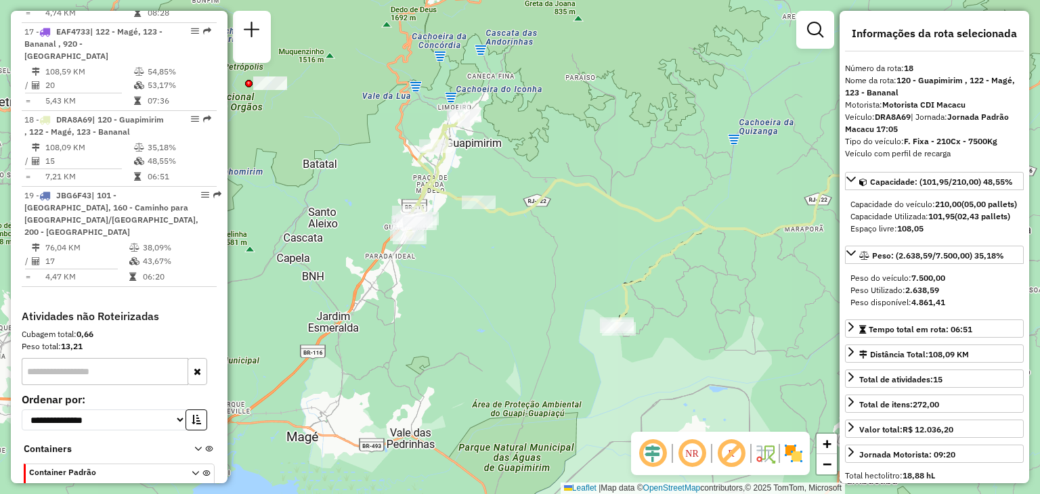
drag, startPoint x: 545, startPoint y: 219, endPoint x: 728, endPoint y: 196, distance: 184.3
click at [732, 192] on div "Janela de atendimento Grade de atendimento Capacidade Transportadoras Veículos …" at bounding box center [520, 247] width 1040 height 494
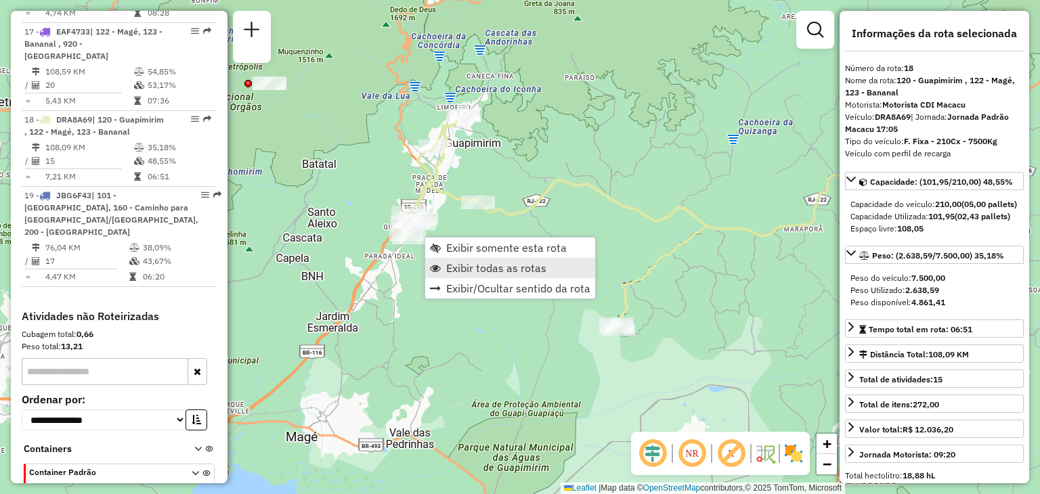
click at [487, 266] on span "Exibir todas as rotas" at bounding box center [496, 268] width 100 height 11
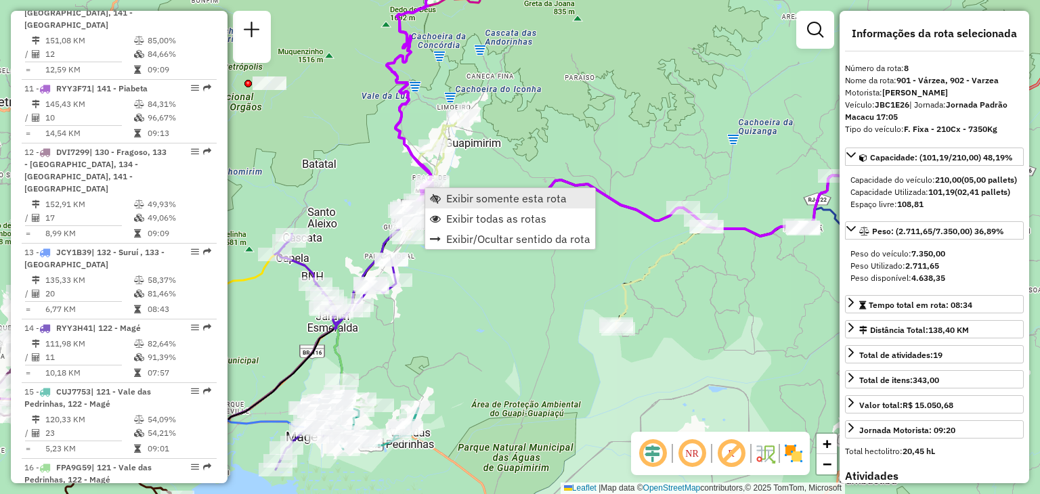
scroll to position [1036, 0]
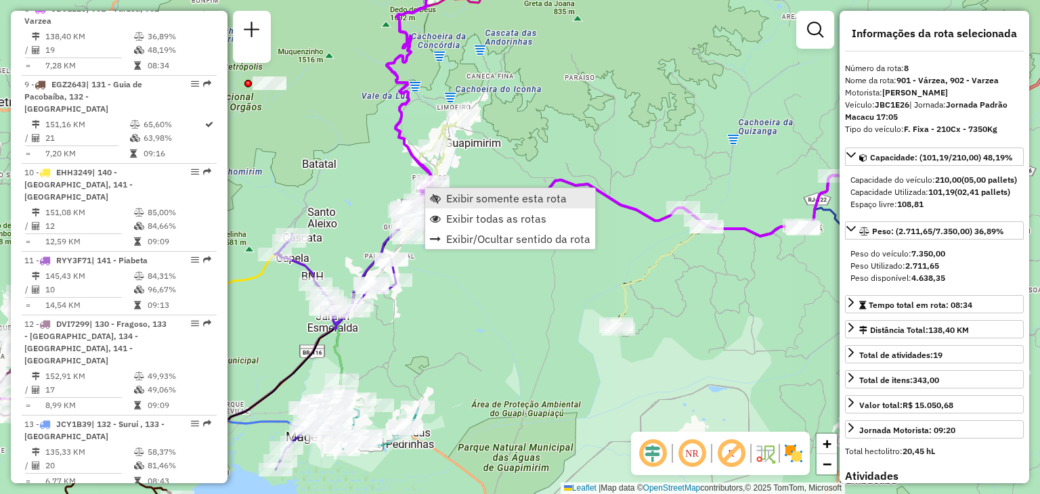
click at [459, 198] on span "Exibir somente esta rota" at bounding box center [506, 198] width 121 height 11
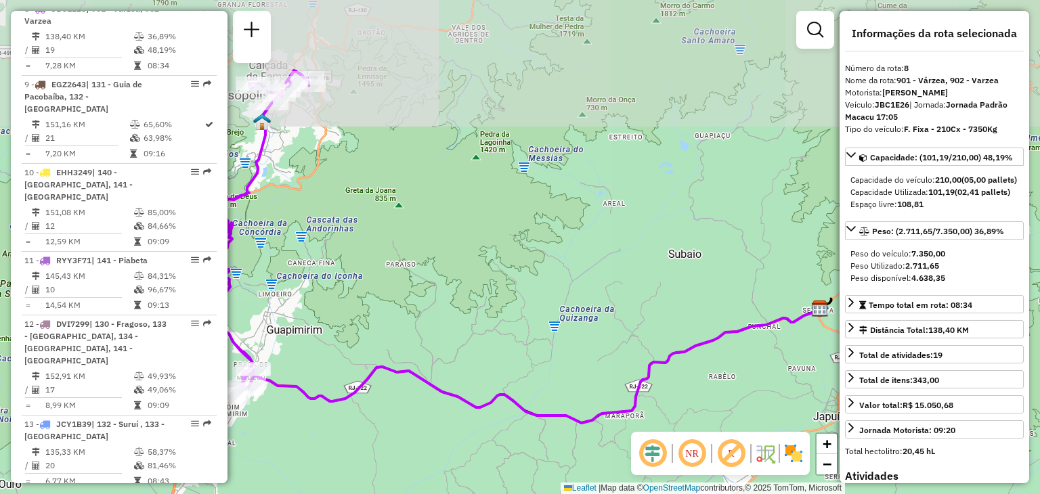
drag, startPoint x: 430, startPoint y: 228, endPoint x: 586, endPoint y: 215, distance: 156.3
click at [582, 213] on div "Janela de atendimento Grade de atendimento Capacidade Transportadoras Veículos …" at bounding box center [520, 247] width 1040 height 494
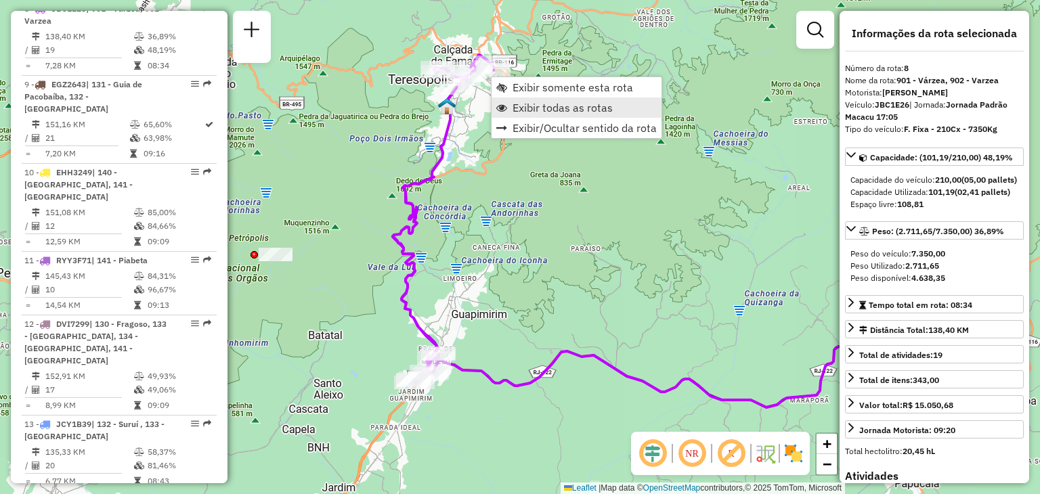
click at [561, 110] on span "Exibir todas as rotas" at bounding box center [563, 107] width 100 height 11
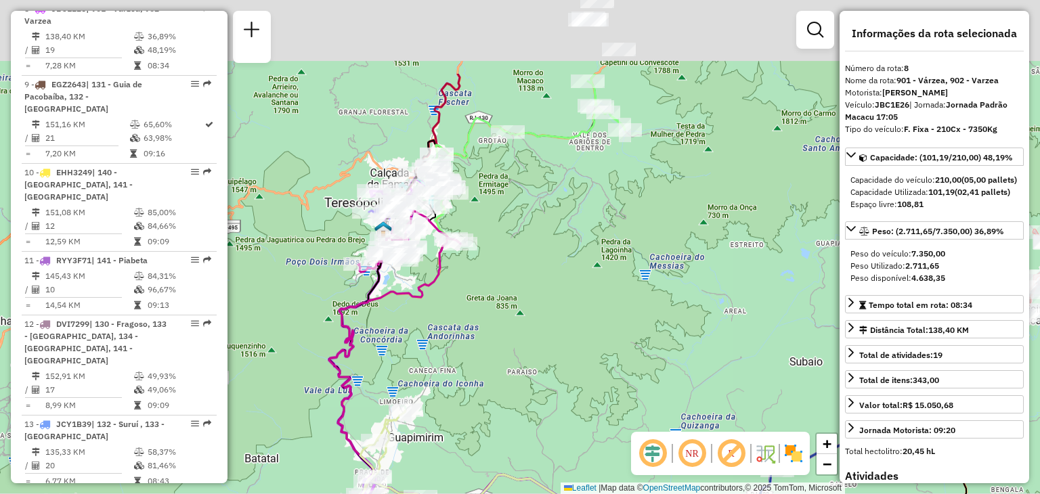
drag, startPoint x: 656, startPoint y: 215, endPoint x: 600, endPoint y: 343, distance: 139.5
click at [591, 344] on div "Janela de atendimento Grade de atendimento Capacidade Transportadoras Veículos …" at bounding box center [520, 247] width 1040 height 494
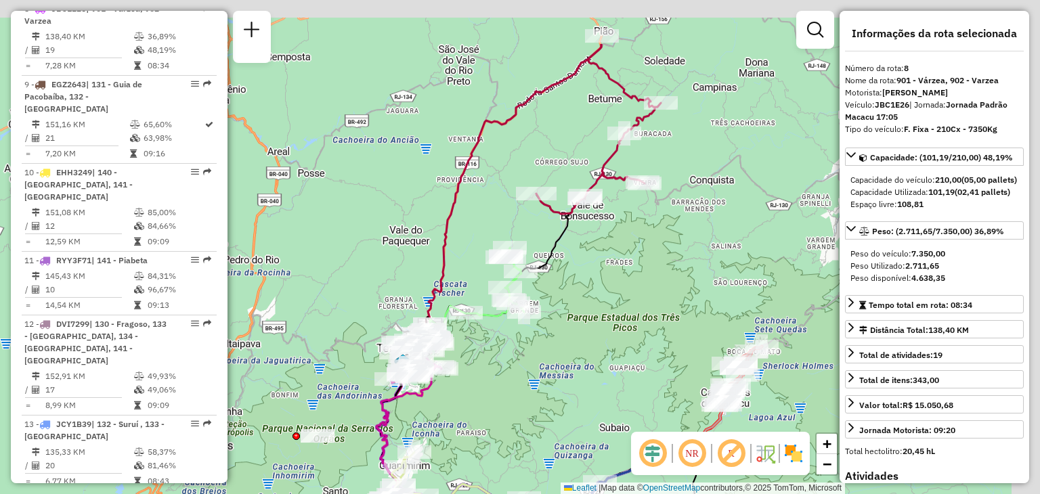
drag, startPoint x: 680, startPoint y: 186, endPoint x: 520, endPoint y: 325, distance: 211.7
click at [520, 326] on div "Janela de atendimento Grade de atendimento Capacidade Transportadoras Veículos …" at bounding box center [520, 247] width 1040 height 494
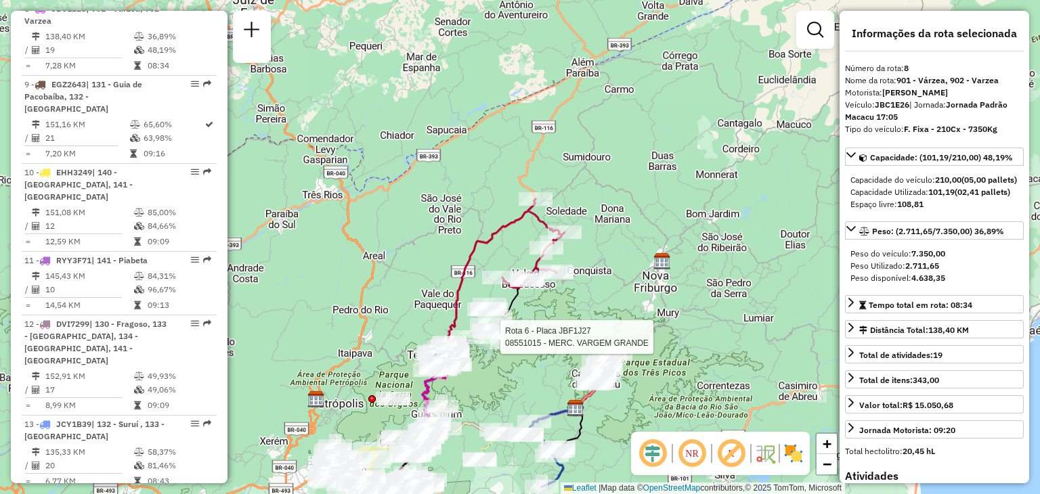
click at [523, 406] on div "Rota 6 - Placa JBF1J27 08551015 - MERC. VARGEM GRANDE Janela de atendimento Gra…" at bounding box center [520, 247] width 1040 height 494
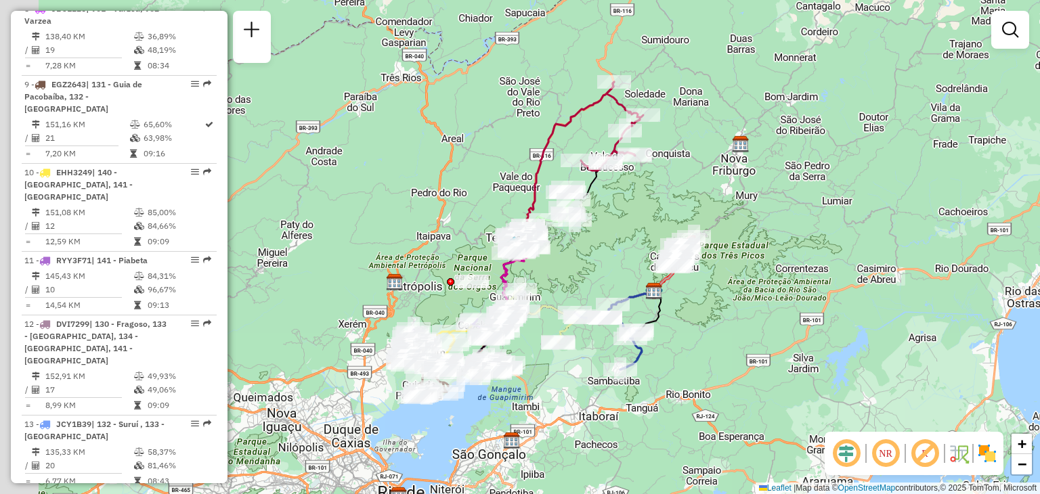
drag, startPoint x: 558, startPoint y: 343, endPoint x: 631, endPoint y: 261, distance: 109.3
click at [629, 263] on div "Janela de atendimento Grade de atendimento Capacidade Transportadoras Veículos …" at bounding box center [520, 247] width 1040 height 494
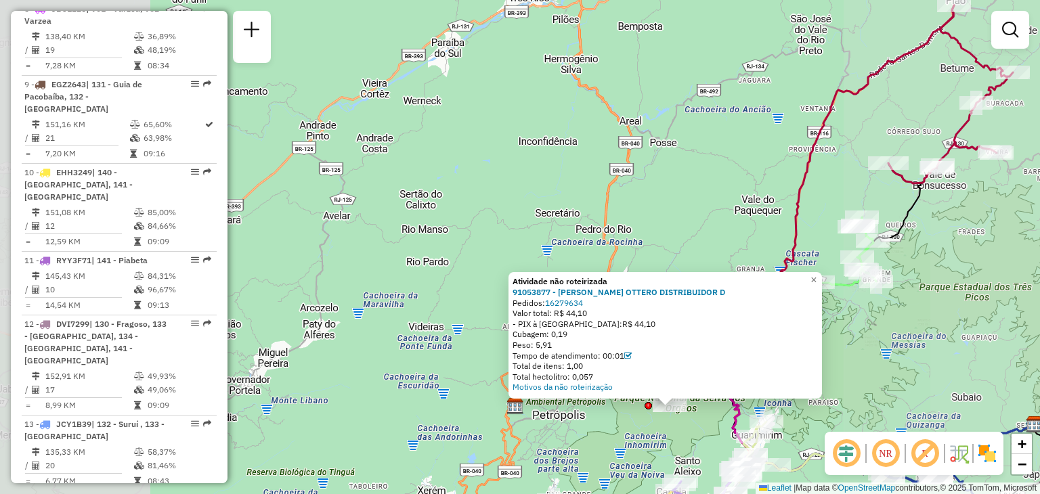
click at [694, 451] on div "Atividade não roteirizada 91053877 - [PERSON_NAME] OTTERO DISTRIBUIDOR D Pedido…" at bounding box center [520, 247] width 1040 height 494
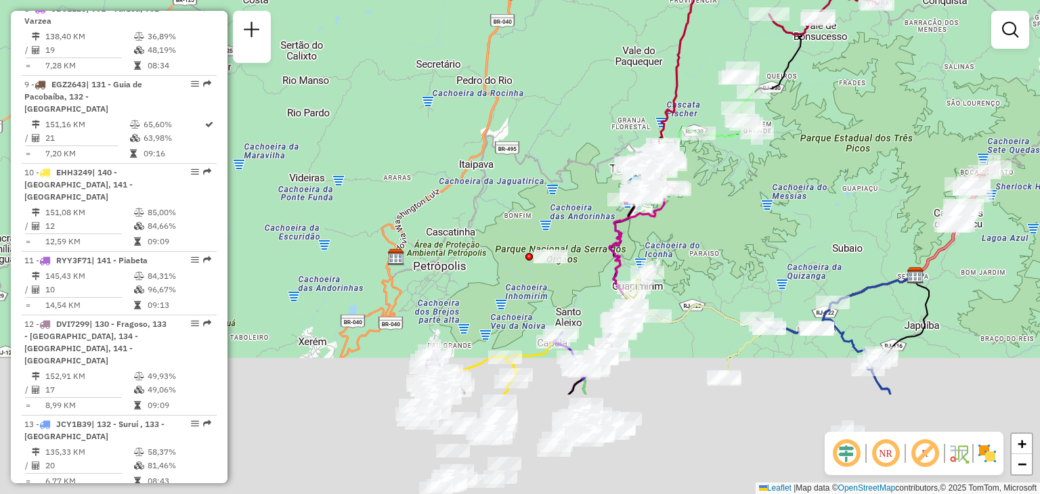
drag, startPoint x: 656, startPoint y: 411, endPoint x: 570, endPoint y: 270, distance: 165.3
click at [574, 273] on div "Janela de atendimento Grade de atendimento Capacidade Transportadoras Veículos …" at bounding box center [520, 247] width 1040 height 494
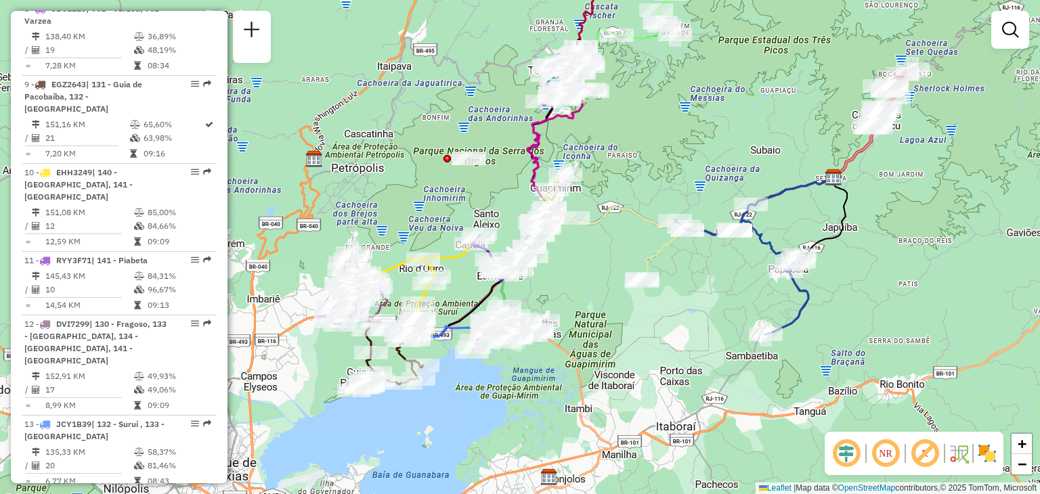
drag, startPoint x: 521, startPoint y: 390, endPoint x: 630, endPoint y: 337, distance: 121.4
click at [626, 339] on div "Janela de atendimento Grade de atendimento Capacidade Transportadoras Veículos …" at bounding box center [520, 247] width 1040 height 494
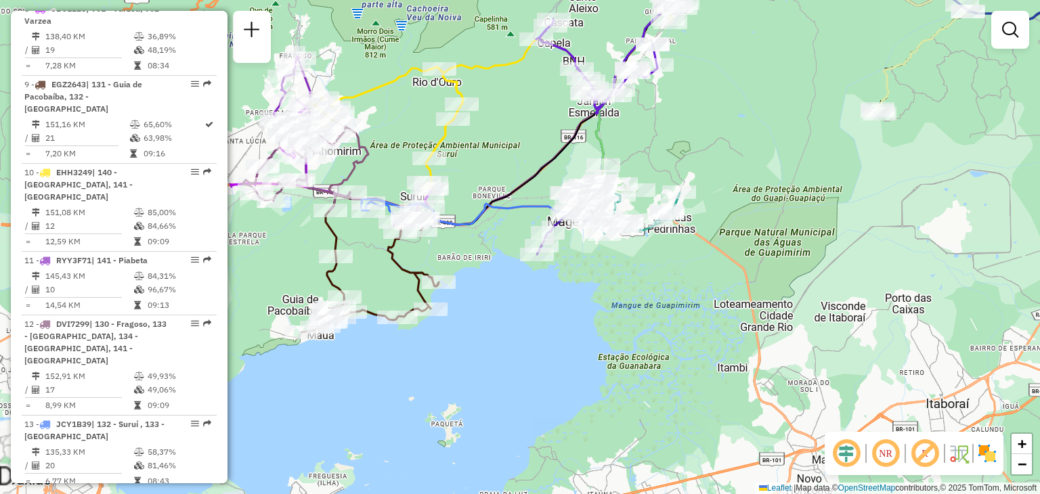
click at [574, 402] on div "Janela de atendimento Grade de atendimento Capacidade Transportadoras Veículos …" at bounding box center [520, 247] width 1040 height 494
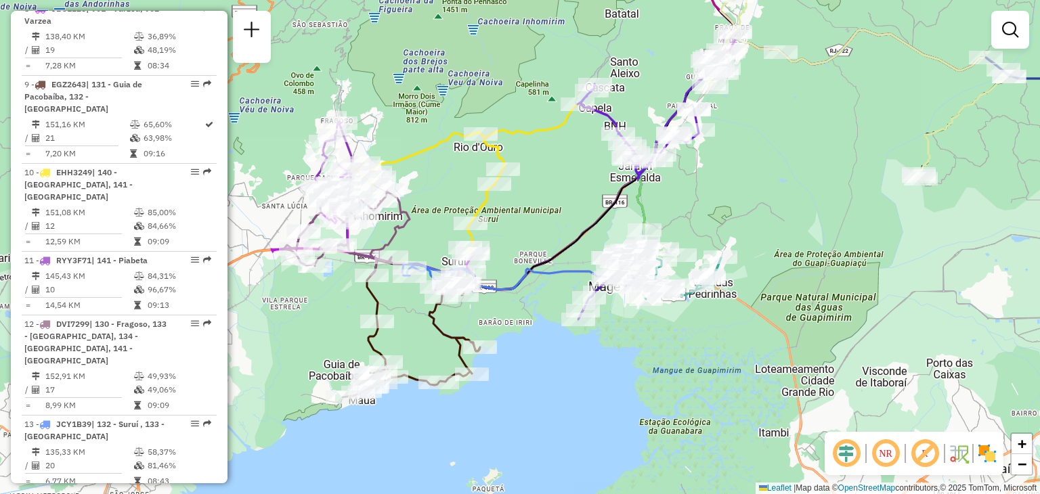
drag, startPoint x: 822, startPoint y: 215, endPoint x: 731, endPoint y: 372, distance: 182.0
click at [731, 372] on div "Rota 15 - Placa CUJ7753 91045599 - DEP [PERSON_NAME] Janela de atendimento Grad…" at bounding box center [520, 247] width 1040 height 494
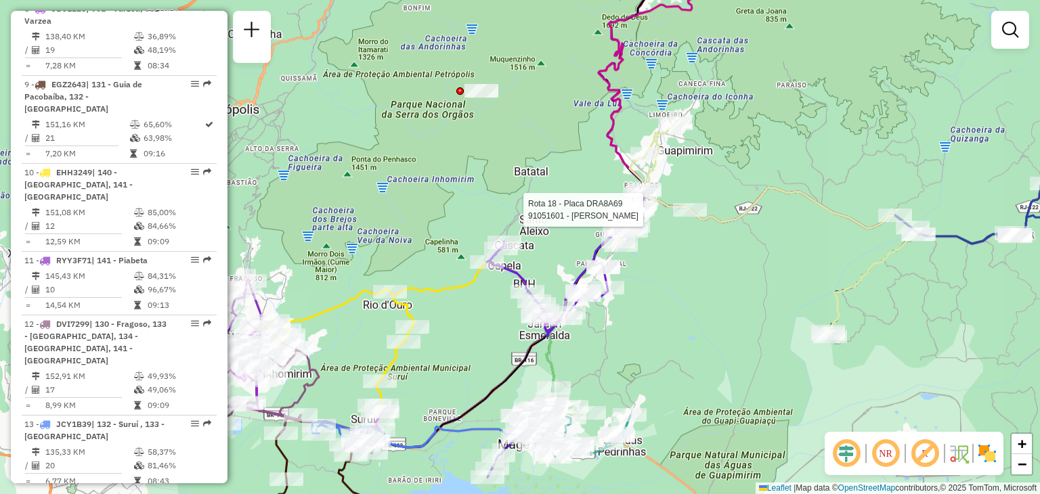
select select "**********"
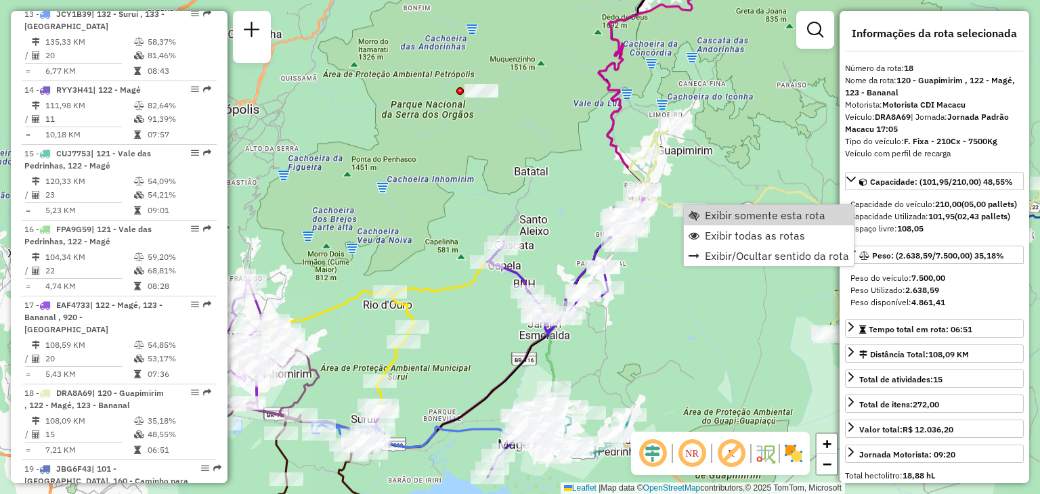
scroll to position [1720, 0]
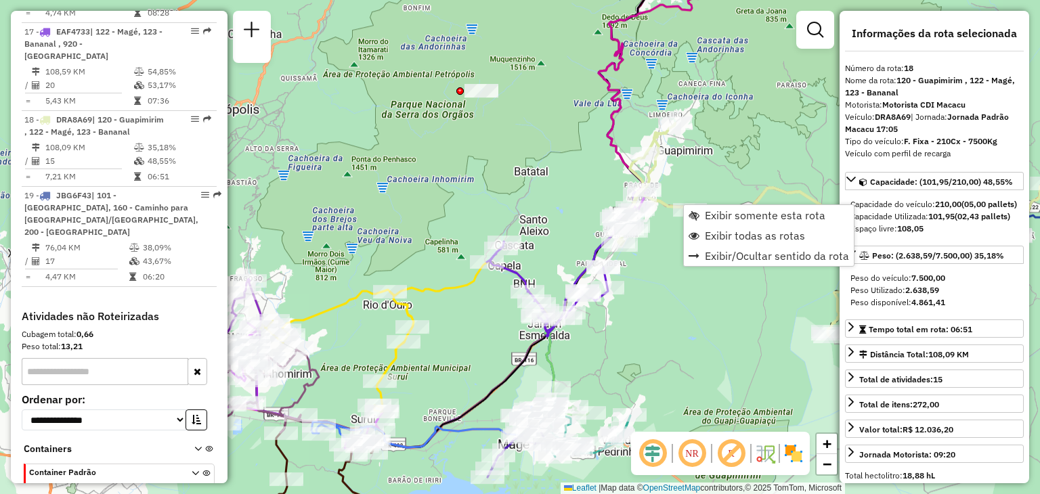
click at [427, 448] on icon at bounding box center [426, 427] width 228 height 41
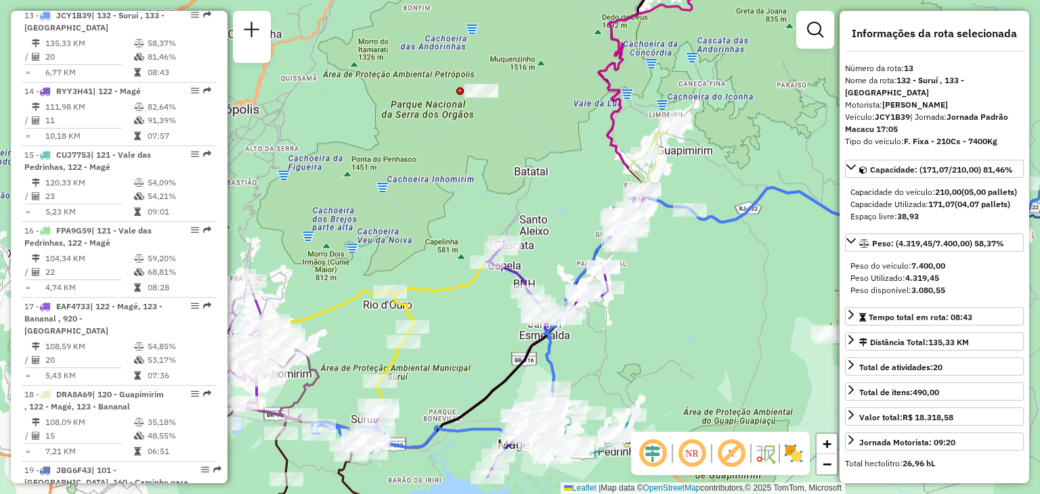
scroll to position [1414, 0]
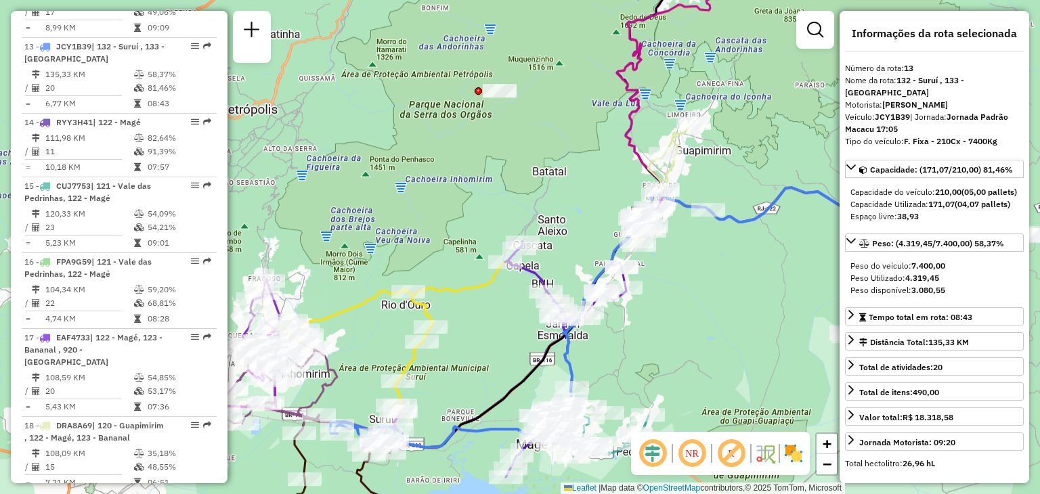
drag, startPoint x: 347, startPoint y: 365, endPoint x: 429, endPoint y: 361, distance: 82.0
click at [429, 361] on div "Janela de atendimento Grade de atendimento Capacidade Transportadoras Veículos …" at bounding box center [520, 247] width 1040 height 494
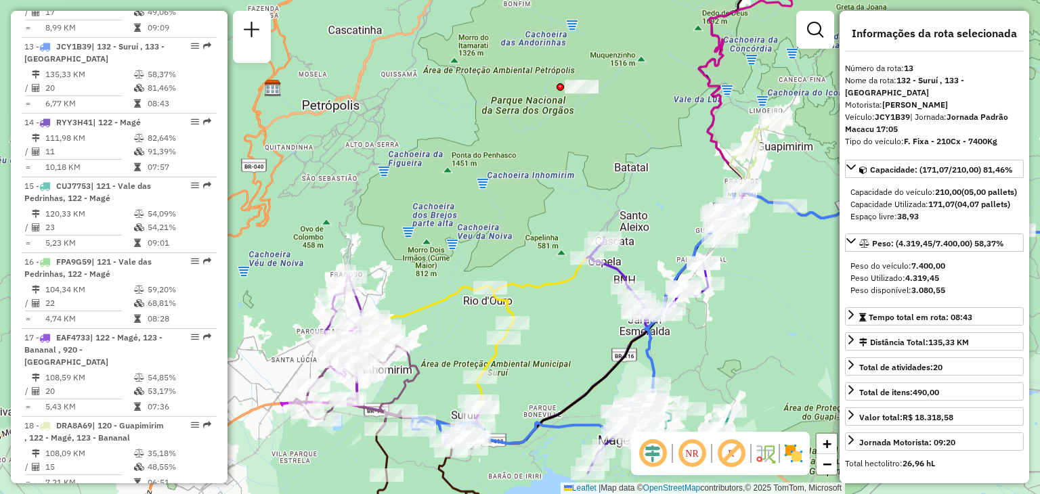
click at [509, 473] on div "Janela de atendimento Grade de atendimento Capacidade Transportadoras Veículos …" at bounding box center [520, 247] width 1040 height 494
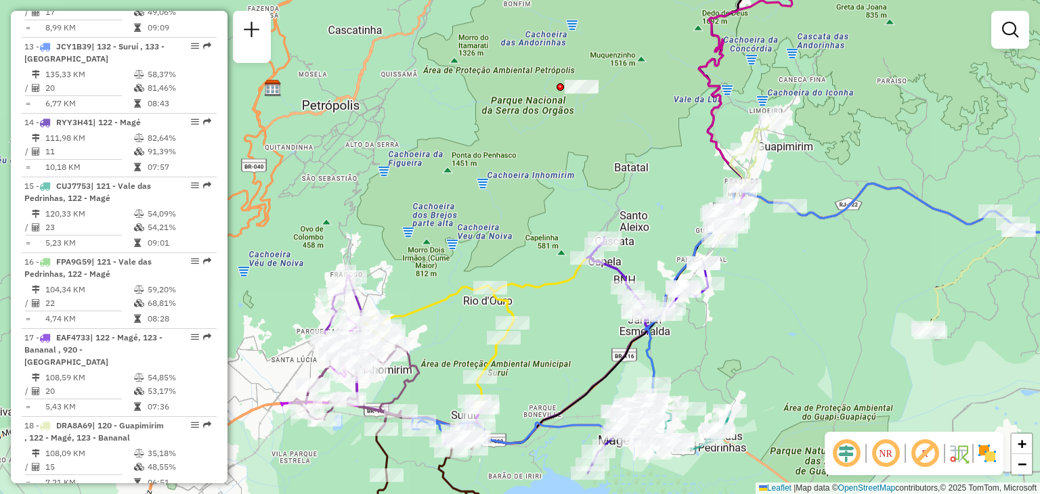
click at [517, 467] on div "Rota 13 - Placa JCY1B39 91024032 - [PERSON_NAME] RODR Rota 4 - Placa RTD5A90 91…" at bounding box center [520, 247] width 1040 height 494
select select "**********"
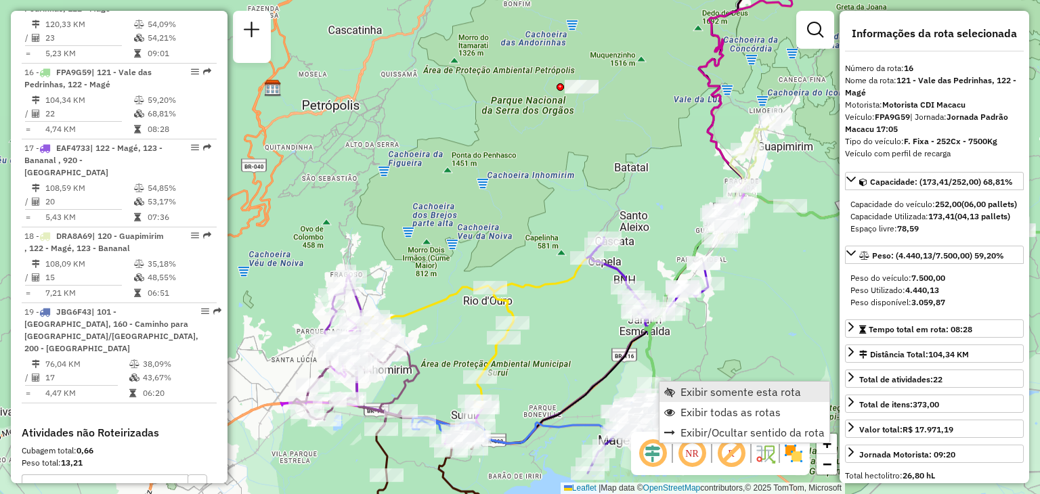
scroll to position [1630, 0]
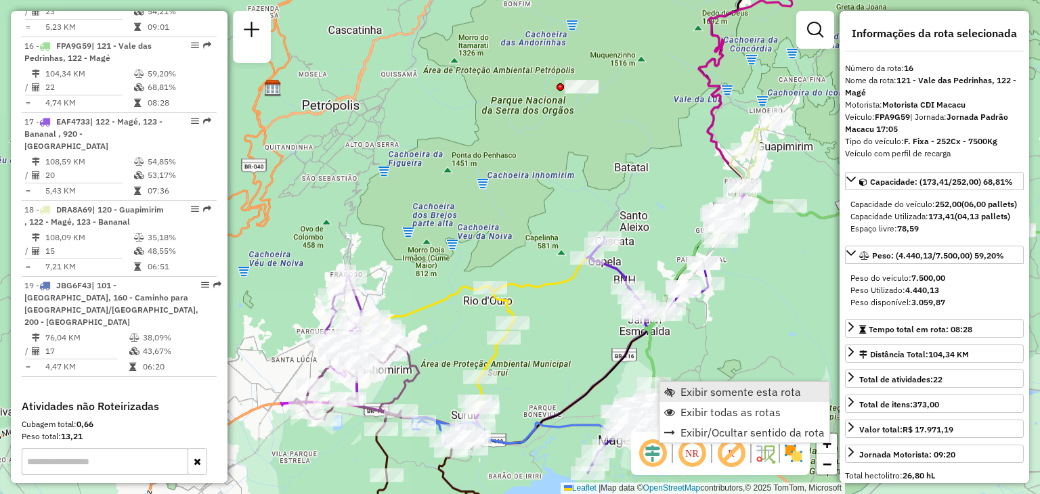
click at [686, 387] on span "Exibir somente esta rota" at bounding box center [741, 392] width 121 height 11
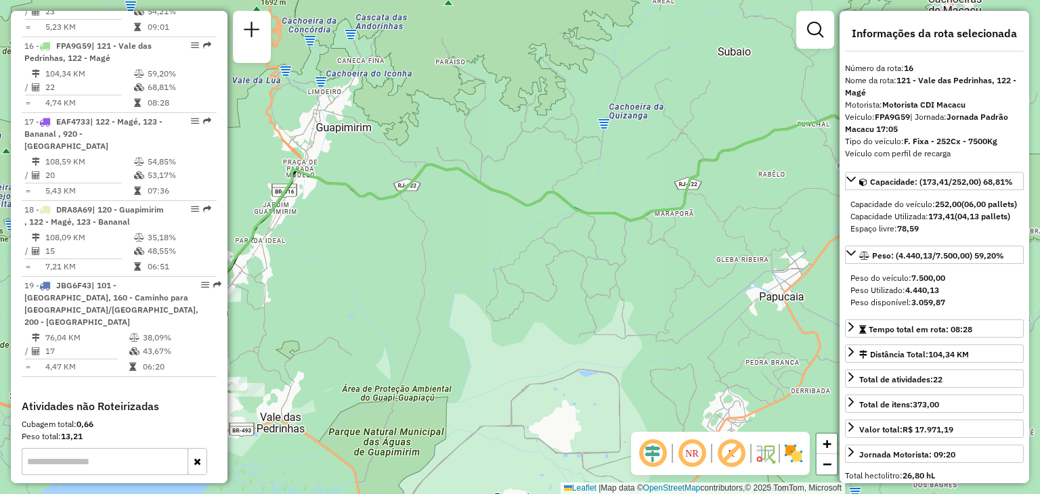
drag, startPoint x: 358, startPoint y: 334, endPoint x: 643, endPoint y: 309, distance: 286.1
click at [643, 309] on div "Janela de atendimento Grade de atendimento Capacidade Transportadoras Veículos …" at bounding box center [520, 247] width 1040 height 494
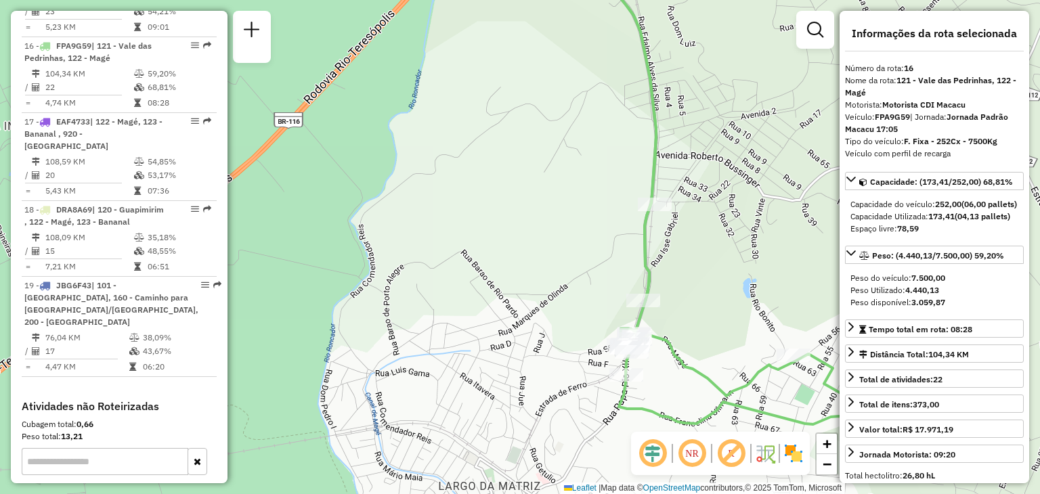
click at [405, 465] on div "Janela de atendimento Grade de atendimento Capacidade Transportadoras Veículos …" at bounding box center [520, 247] width 1040 height 494
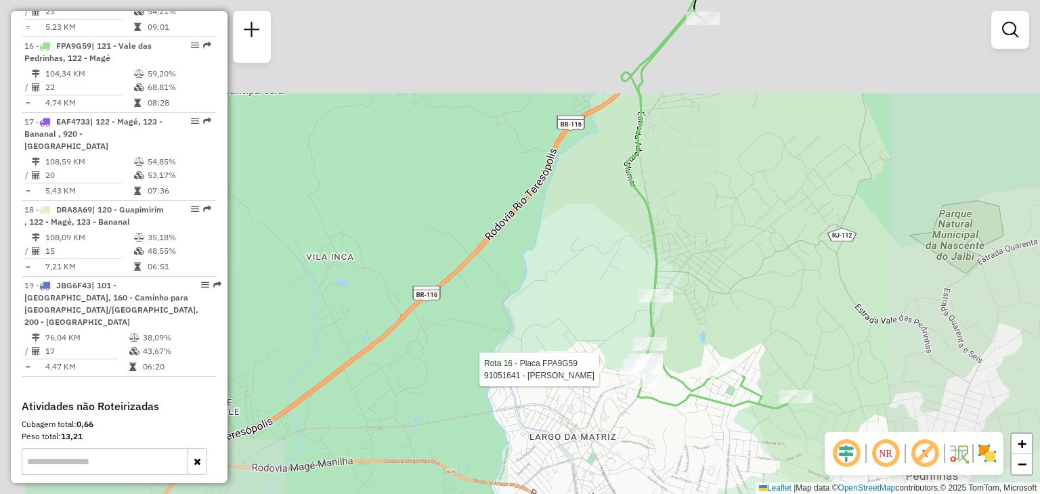
select select "**********"
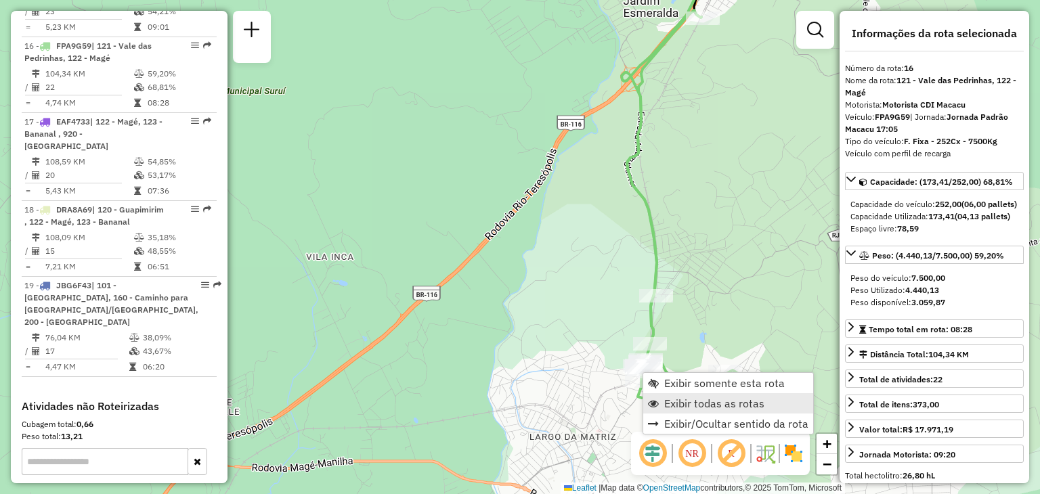
click at [681, 398] on span "Exibir todas as rotas" at bounding box center [714, 403] width 100 height 11
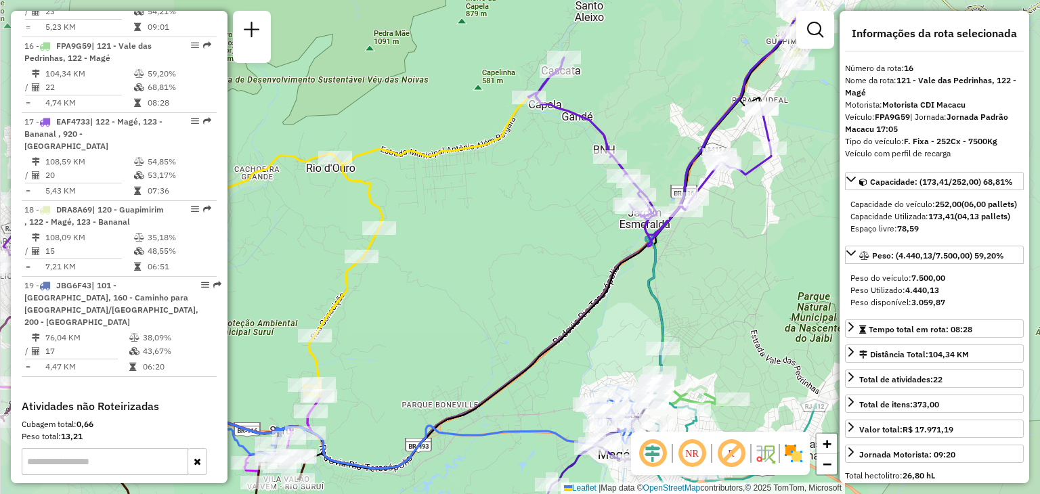
drag, startPoint x: 754, startPoint y: 372, endPoint x: 720, endPoint y: 254, distance: 122.8
click at [720, 254] on div "Janela de atendimento Grade de atendimento Capacidade Transportadoras Veículos …" at bounding box center [520, 247] width 1040 height 494
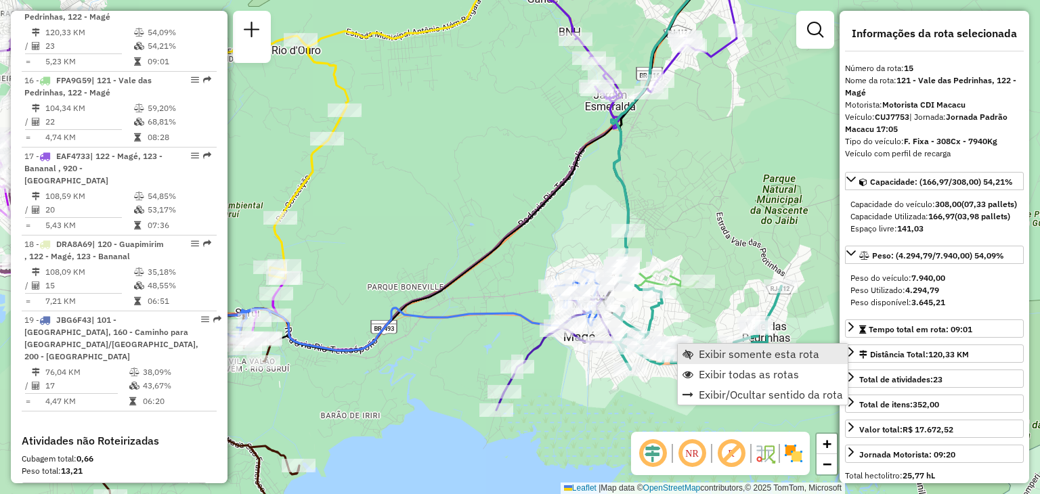
scroll to position [1554, 0]
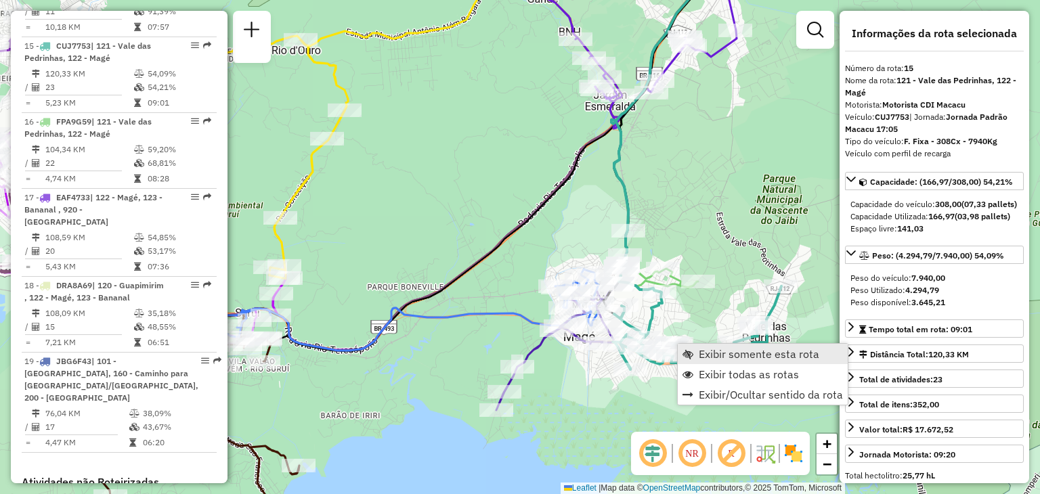
click at [704, 350] on span "Exibir somente esta rota" at bounding box center [759, 354] width 121 height 11
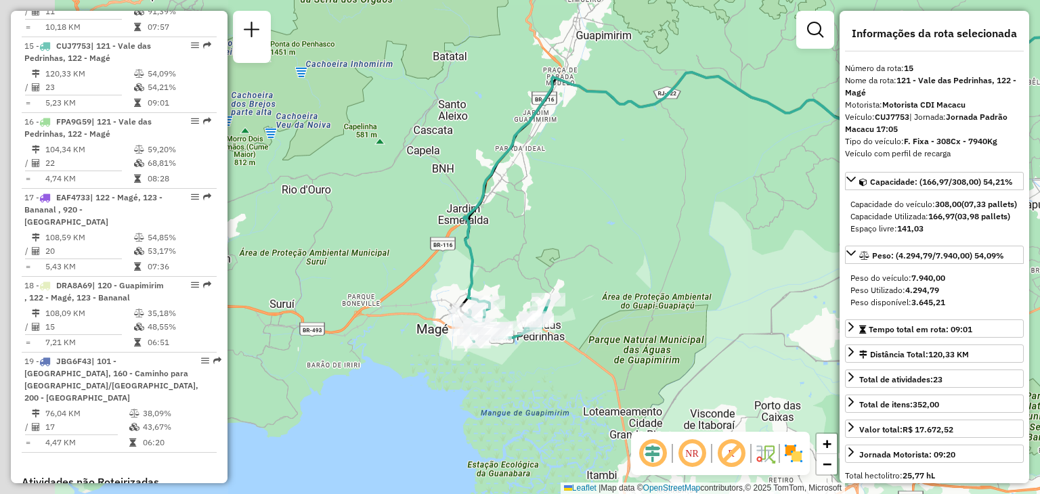
drag, startPoint x: 501, startPoint y: 387, endPoint x: 777, endPoint y: 314, distance: 285.3
click at [777, 314] on div "Janela de atendimento Grade de atendimento Capacidade Transportadoras Veículos …" at bounding box center [520, 247] width 1040 height 494
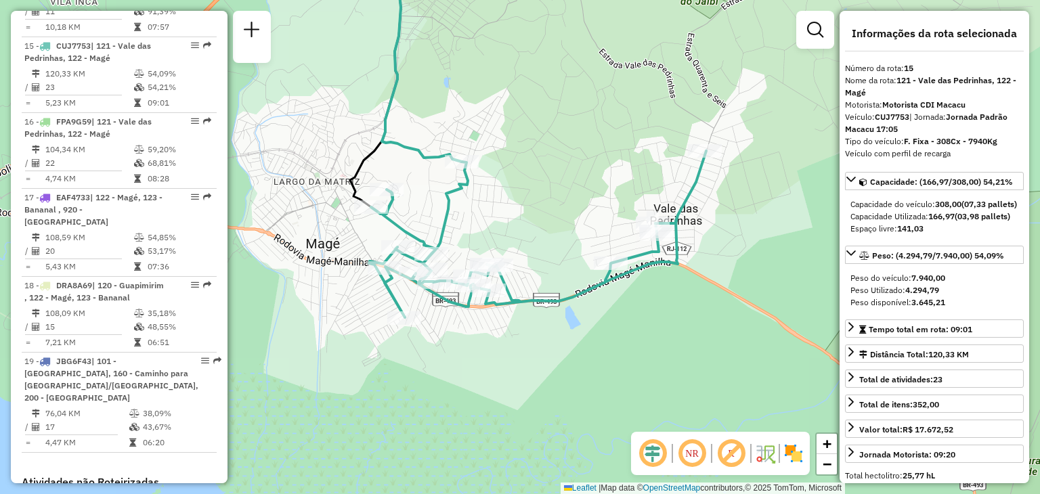
drag, startPoint x: 411, startPoint y: 351, endPoint x: 504, endPoint y: 358, distance: 93.1
click at [506, 358] on div "Janela de atendimento Grade de atendimento Capacidade Transportadoras Veículos …" at bounding box center [520, 247] width 1040 height 494
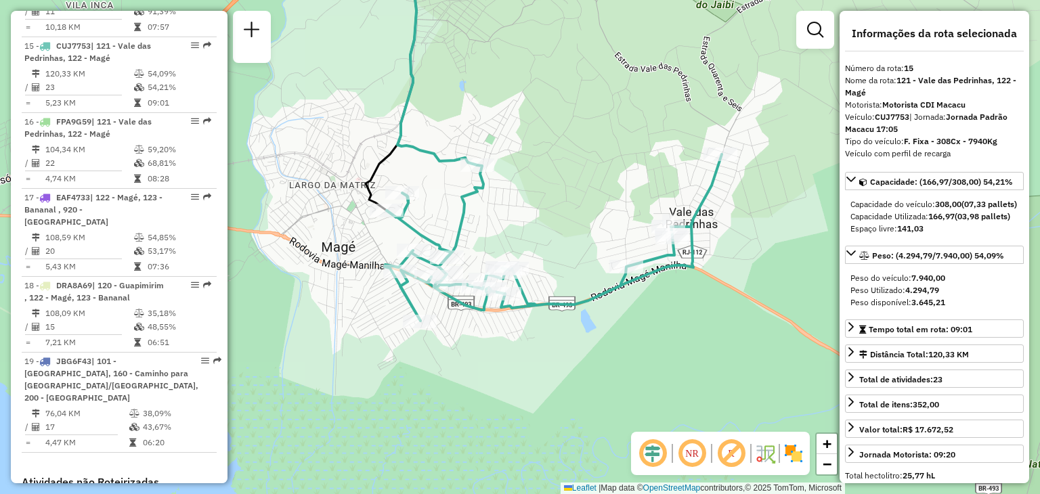
click at [371, 447] on div "Janela de atendimento Grade de atendimento Capacidade Transportadoras Veículos …" at bounding box center [520, 247] width 1040 height 494
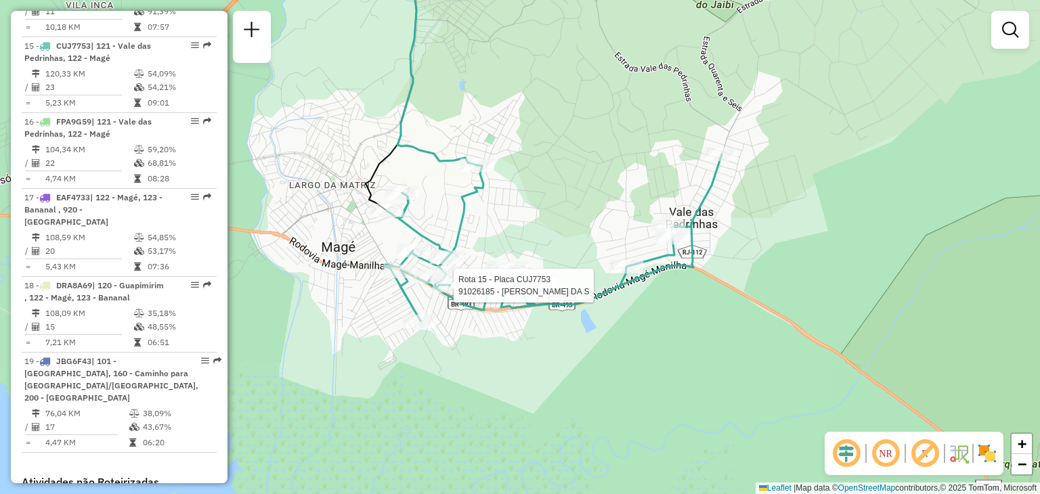
select select "**********"
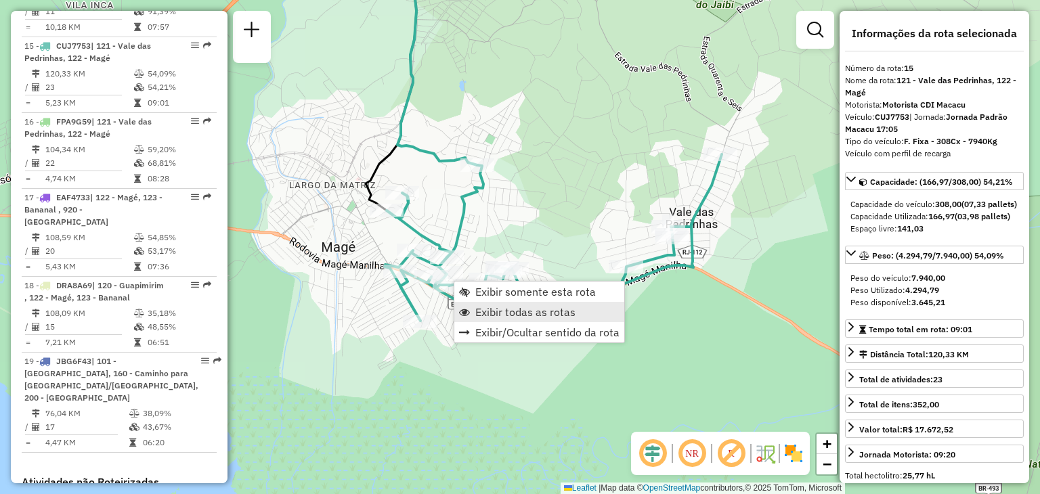
click at [498, 312] on span "Exibir todas as rotas" at bounding box center [525, 312] width 100 height 11
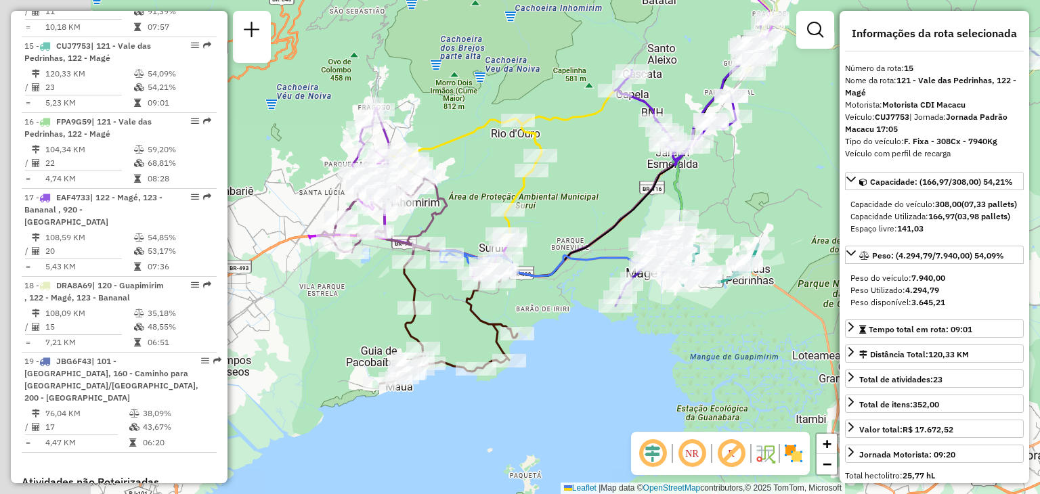
drag, startPoint x: 401, startPoint y: 324, endPoint x: 536, endPoint y: 345, distance: 137.0
click at [536, 345] on div "Janela de atendimento Grade de atendimento Capacidade Transportadoras Veículos …" at bounding box center [520, 247] width 1040 height 494
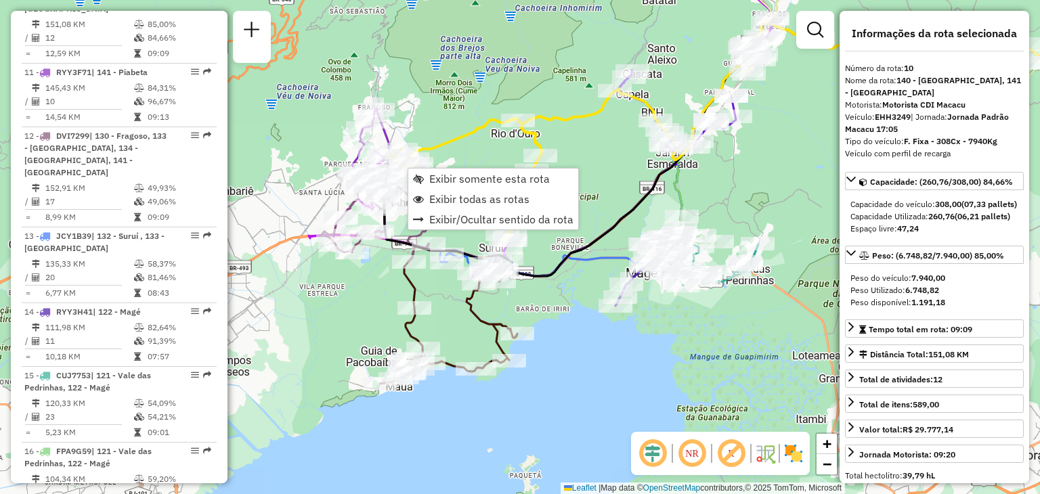
scroll to position [1188, 0]
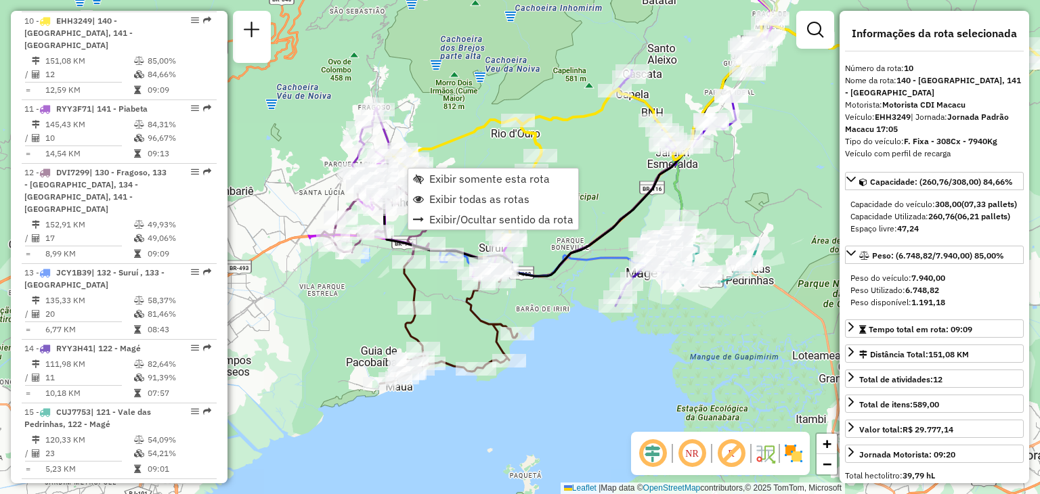
click at [288, 217] on div "Rota 4 - Placa RTD5A90 91025912 - LORRAINE DE OLIVEIRA Janela de atendimento Gr…" at bounding box center [520, 247] width 1040 height 494
